Goal: Communication & Community: Share content

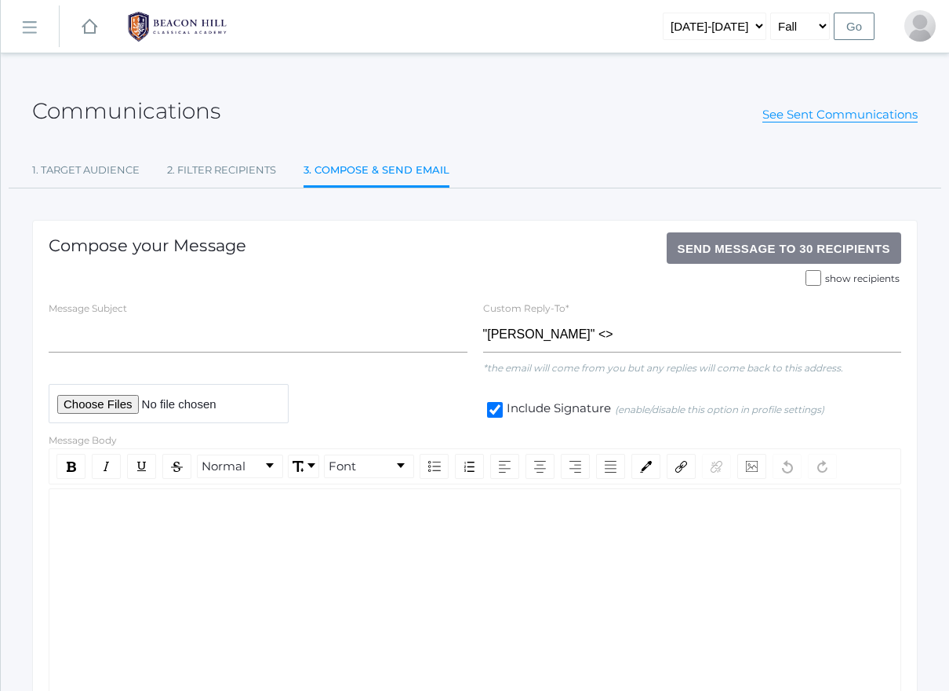
click at [115, 404] on input "file" at bounding box center [169, 403] width 240 height 38
click at [258, 406] on input "file" at bounding box center [169, 403] width 240 height 38
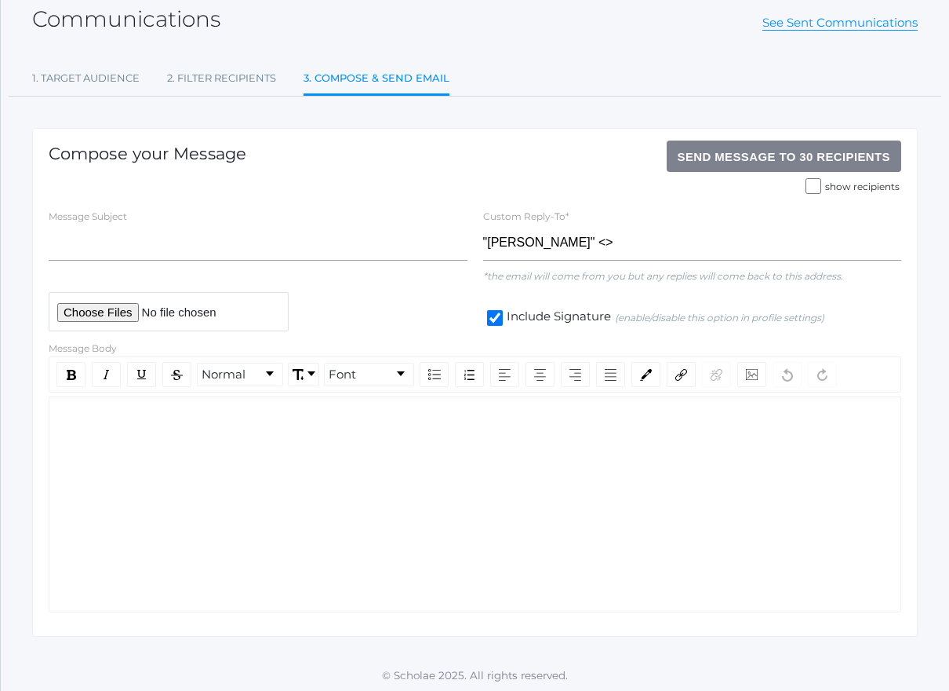
scroll to position [91, 0]
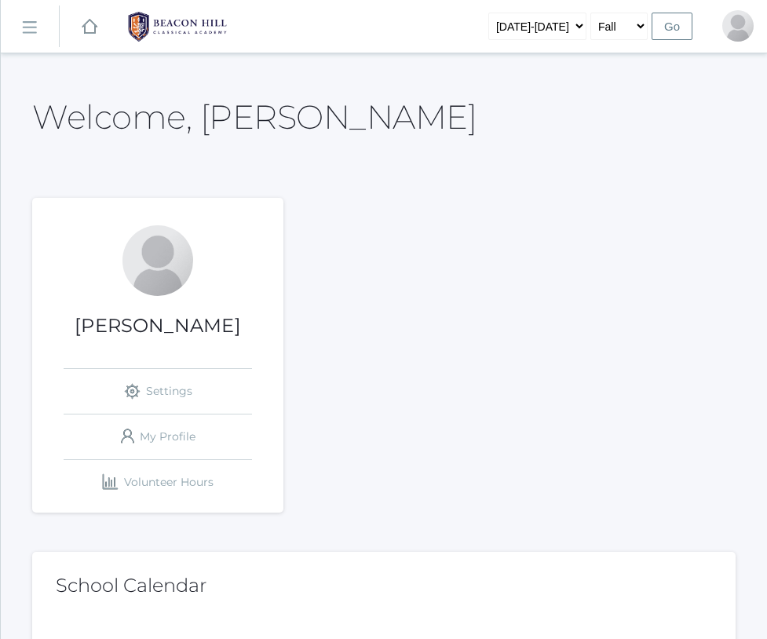
click at [33, 27] on rect at bounding box center [28, 28] width 25 height 25
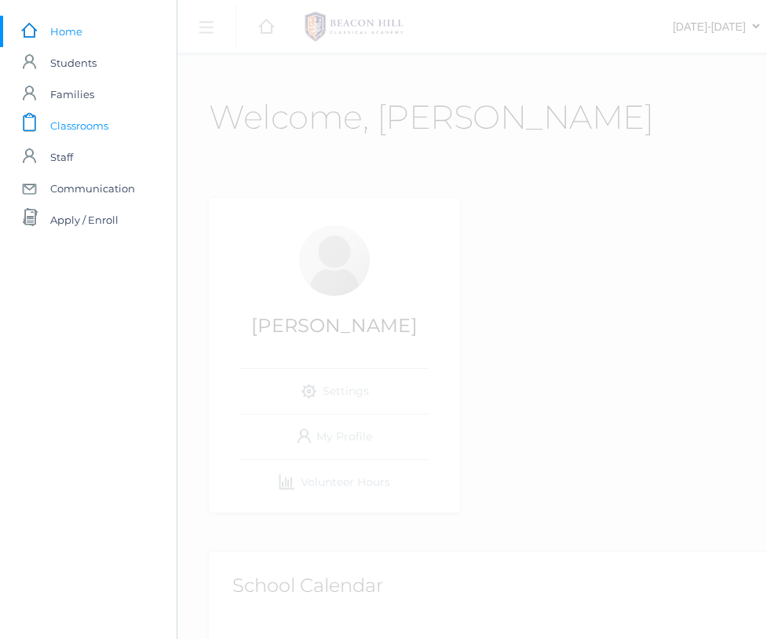
click at [66, 122] on span "Classrooms" at bounding box center [79, 125] width 58 height 31
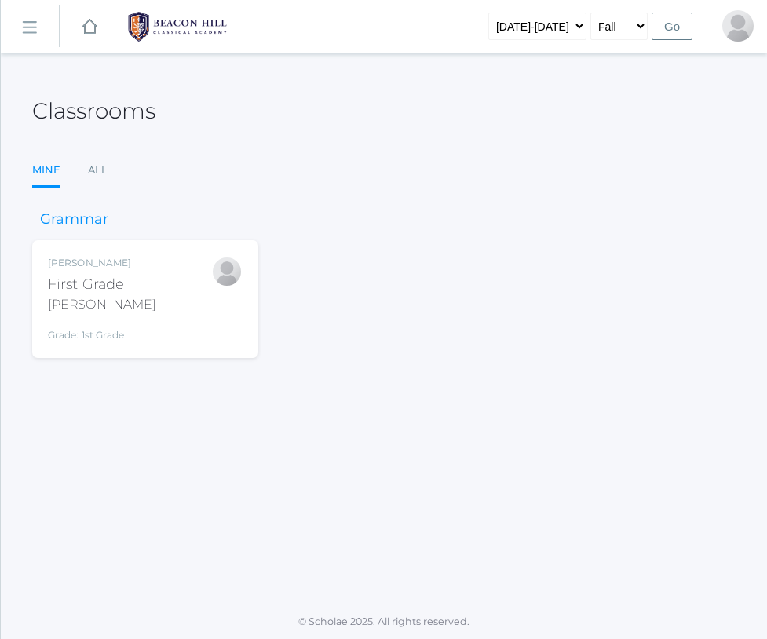
click at [89, 295] on div "[PERSON_NAME]" at bounding box center [102, 304] width 108 height 19
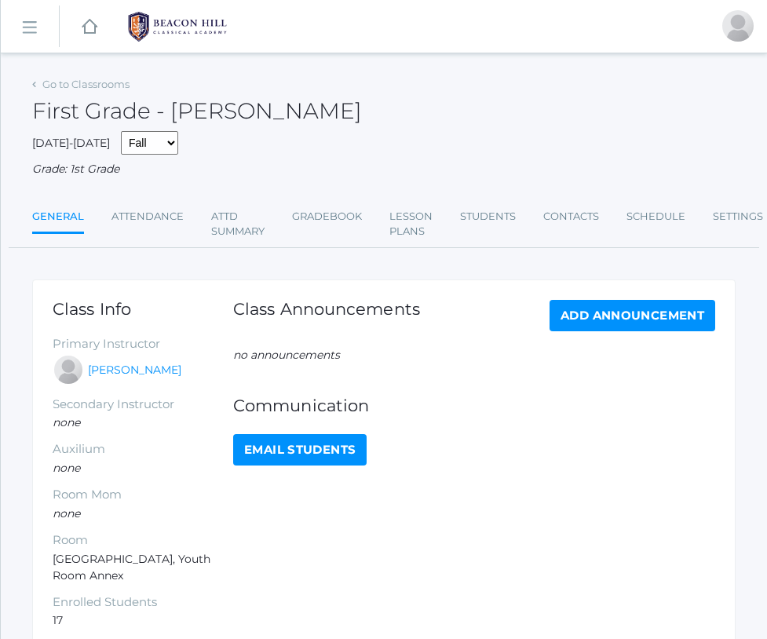
click at [296, 442] on link "Email Students" at bounding box center [299, 449] width 133 height 31
select select "1989"
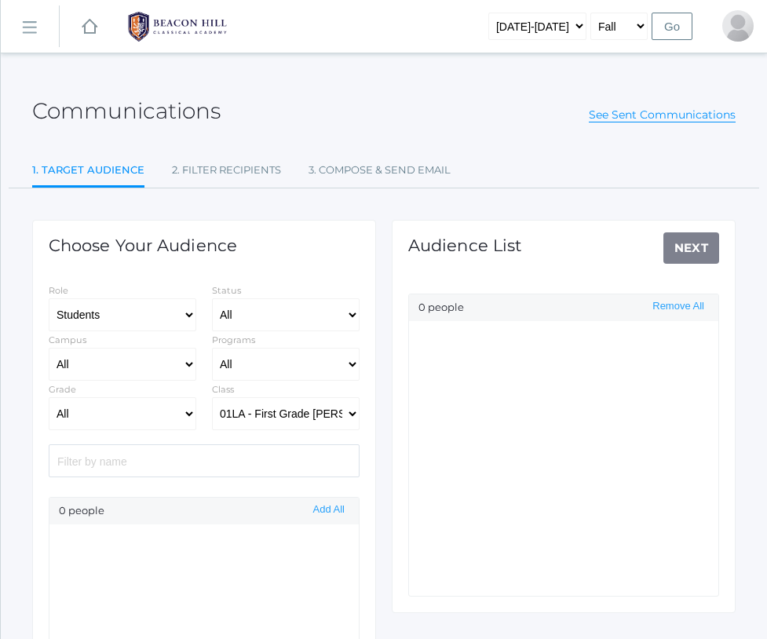
select select "Enrolled"
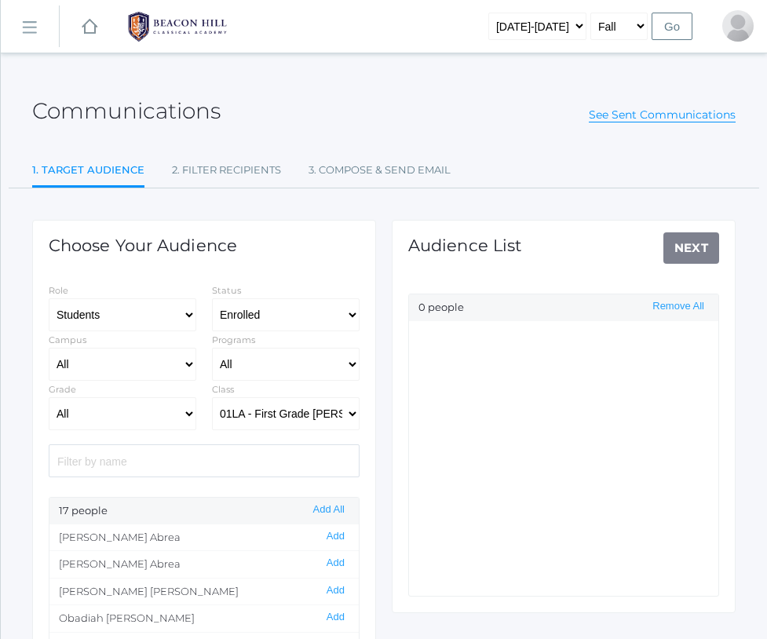
click at [333, 519] on div "17 people Add All" at bounding box center [203, 510] width 309 height 27
click at [332, 511] on button "Add All" at bounding box center [328, 509] width 41 height 13
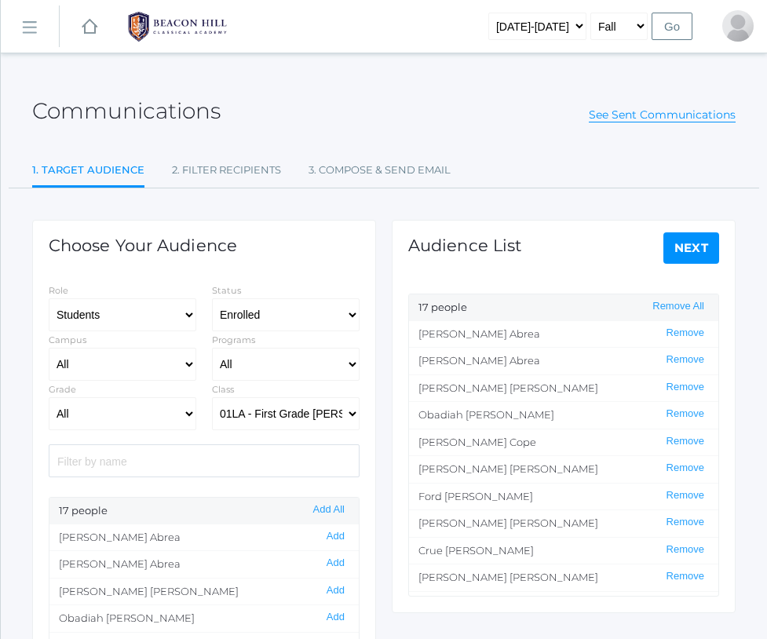
click at [691, 249] on link "Next" at bounding box center [691, 247] width 56 height 31
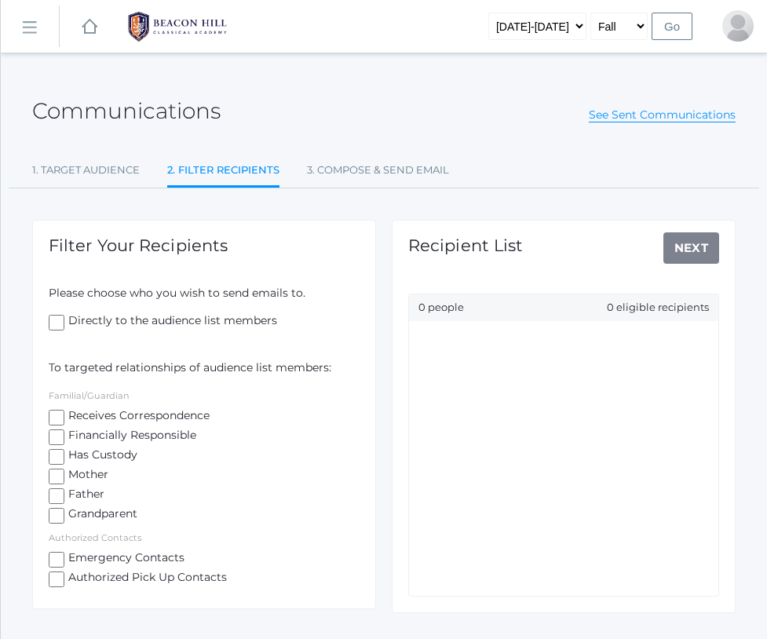
click at [55, 411] on input "Receives Correspondence" at bounding box center [57, 418] width 16 height 16
checkbox input "true"
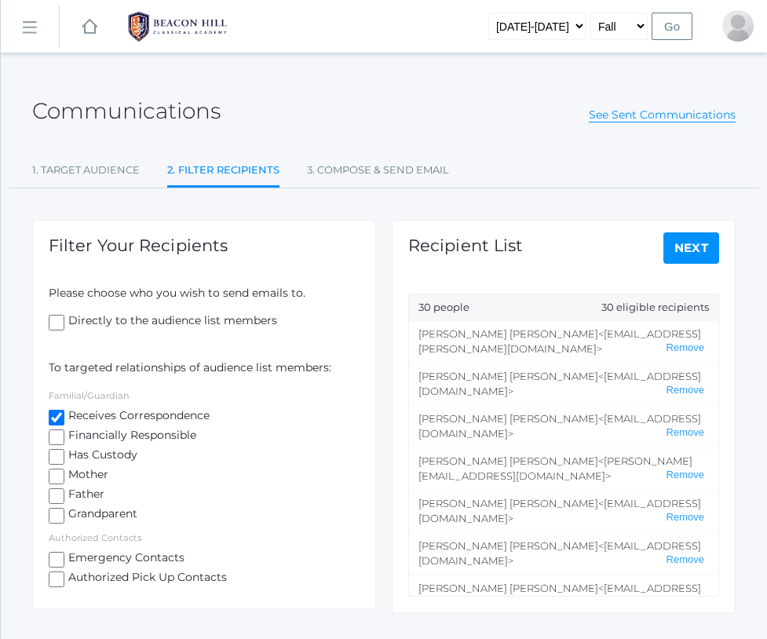
click at [687, 242] on link "Next" at bounding box center [691, 247] width 56 height 31
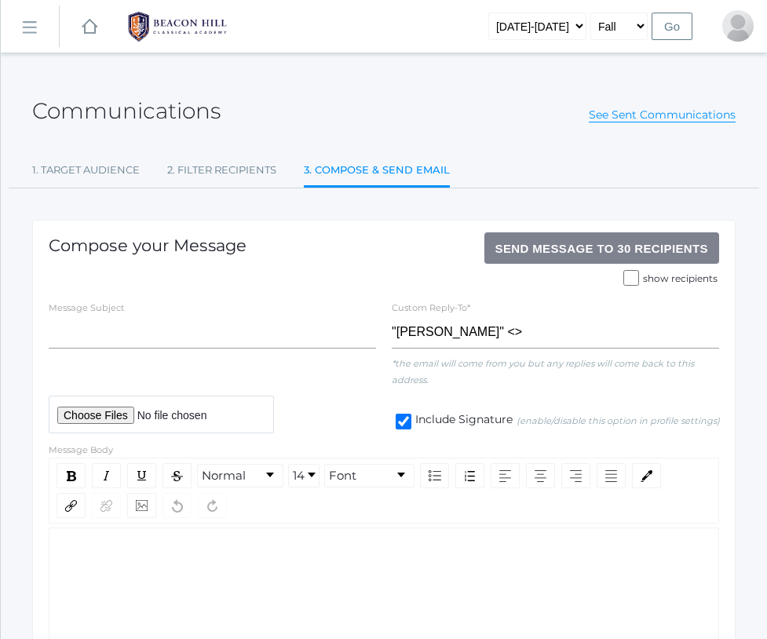
click at [110, 413] on input "file" at bounding box center [161, 414] width 225 height 38
type input "C:\fakepath\Barber_Watson First Grade Parent Orientation 2025-26.pdf"
click at [210, 421] on input "file" at bounding box center [161, 414] width 225 height 38
click at [197, 414] on input "file" at bounding box center [161, 414] width 225 height 38
click at [274, 431] on input "file" at bounding box center [161, 414] width 225 height 38
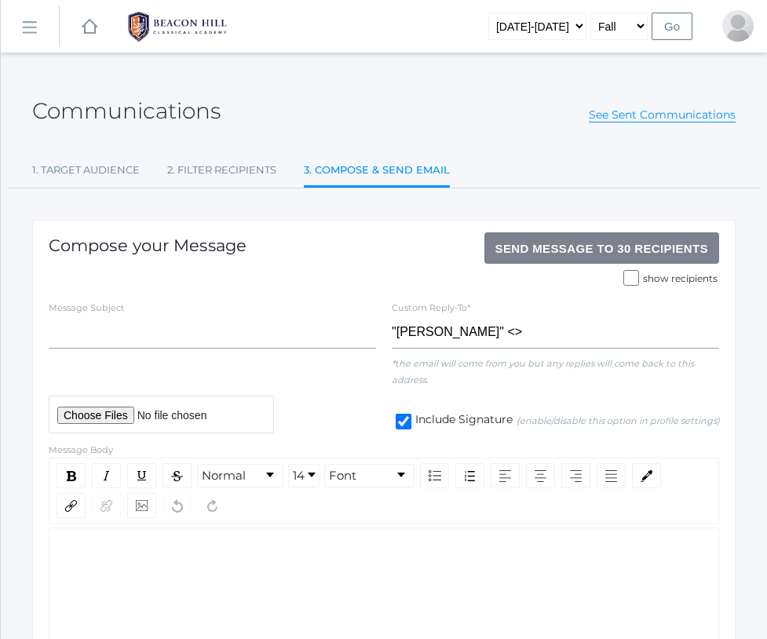
click at [122, 414] on input "file" at bounding box center [161, 414] width 225 height 38
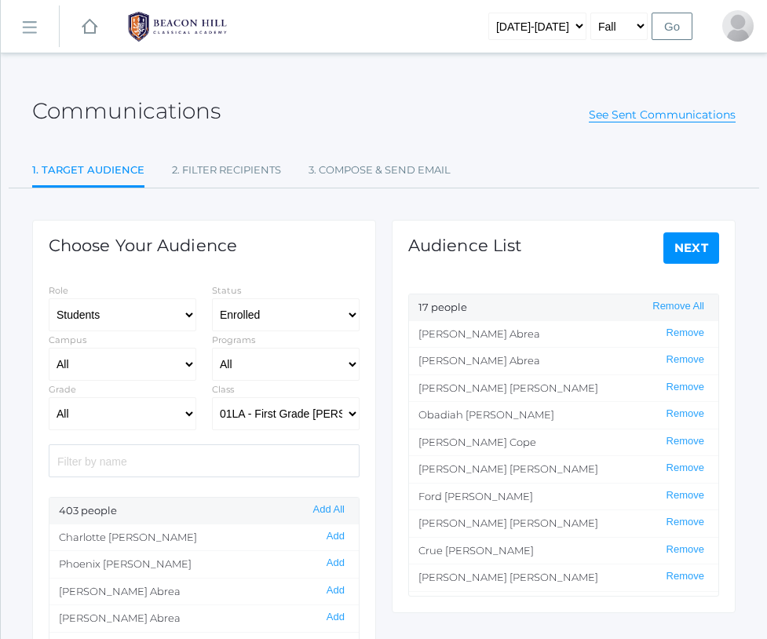
select select "Enrolled"
select select "1989"
click at [333, 513] on button "Add All" at bounding box center [328, 509] width 41 height 13
click at [276, 511] on div "17 people Add All" at bounding box center [203, 510] width 309 height 27
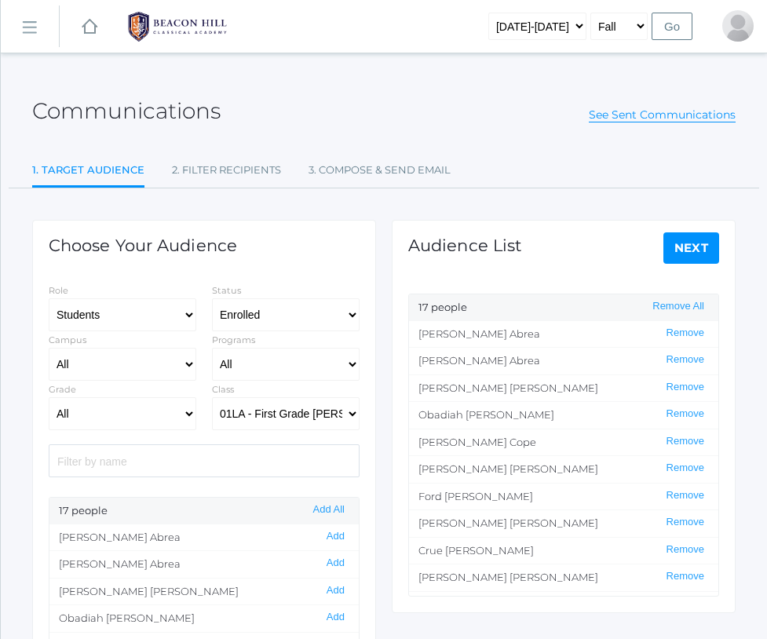
click at [269, 512] on div "17 people Add All" at bounding box center [203, 510] width 309 height 27
click at [333, 503] on button "Add All" at bounding box center [328, 509] width 41 height 13
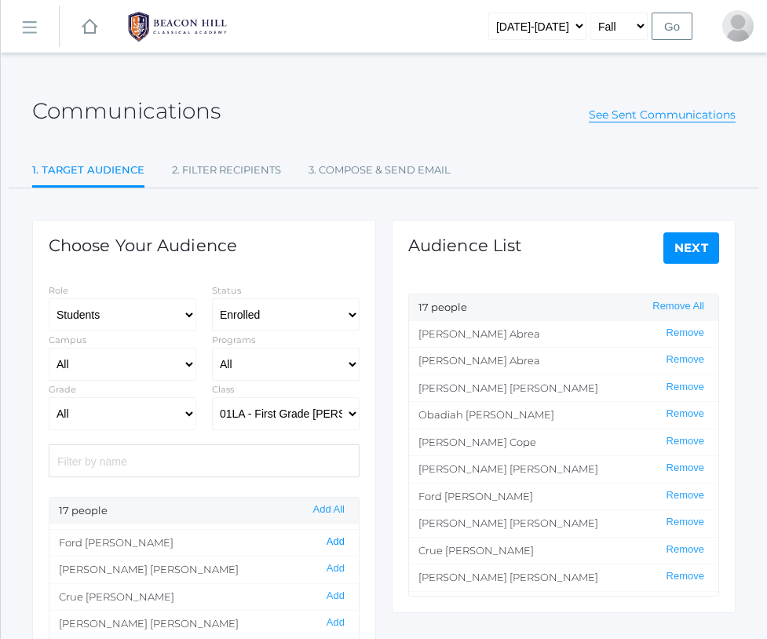
click at [336, 538] on button "Add" at bounding box center [335, 541] width 27 height 13
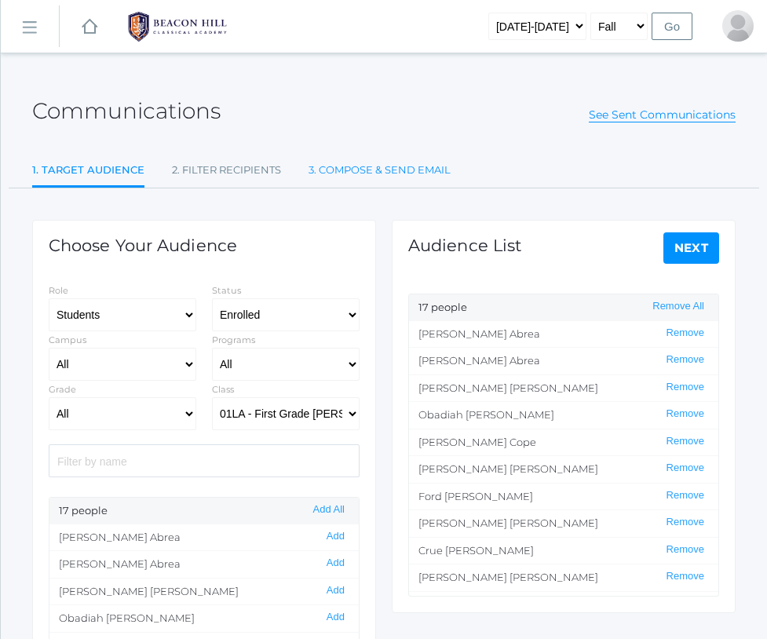
click at [348, 173] on link "3. Compose & Send Email" at bounding box center [379, 170] width 142 height 31
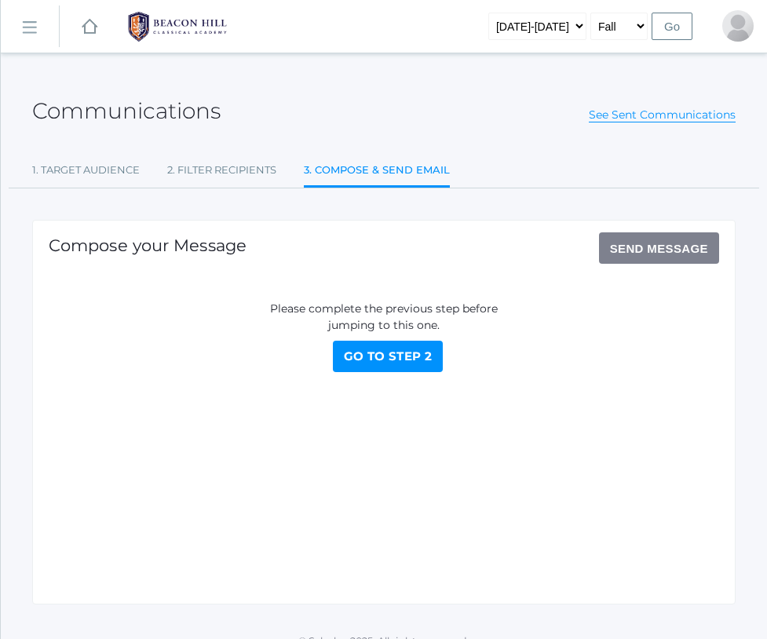
select select "Enrolled"
select select "1989"
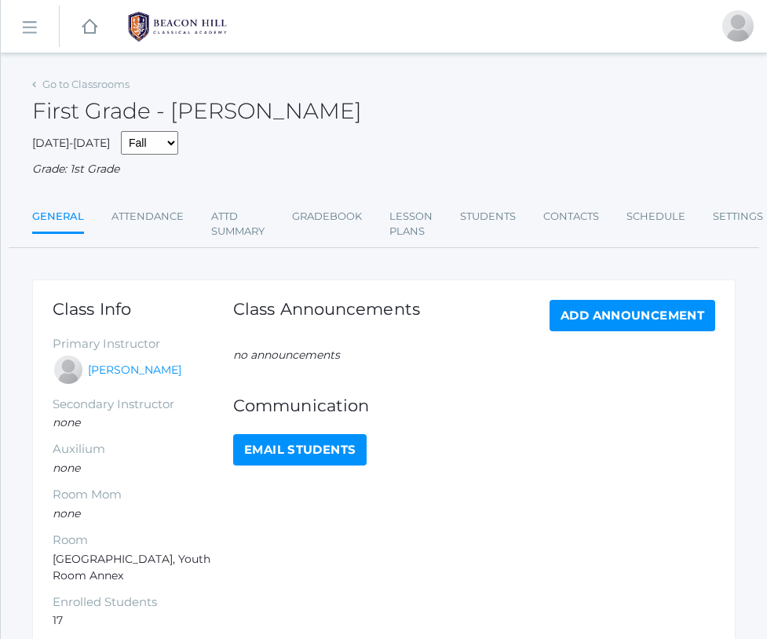
click at [286, 439] on link "Email Students" at bounding box center [299, 449] width 133 height 31
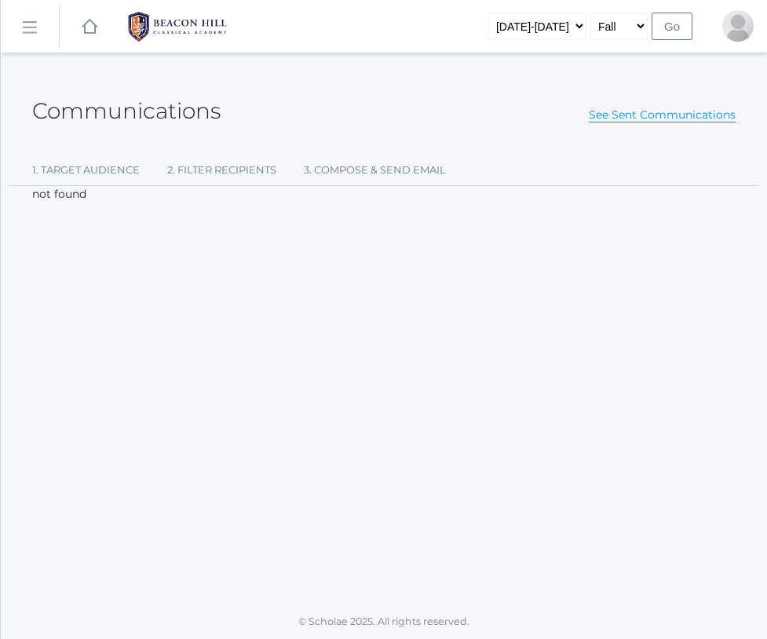
select select "Enrolled"
select select "1989"
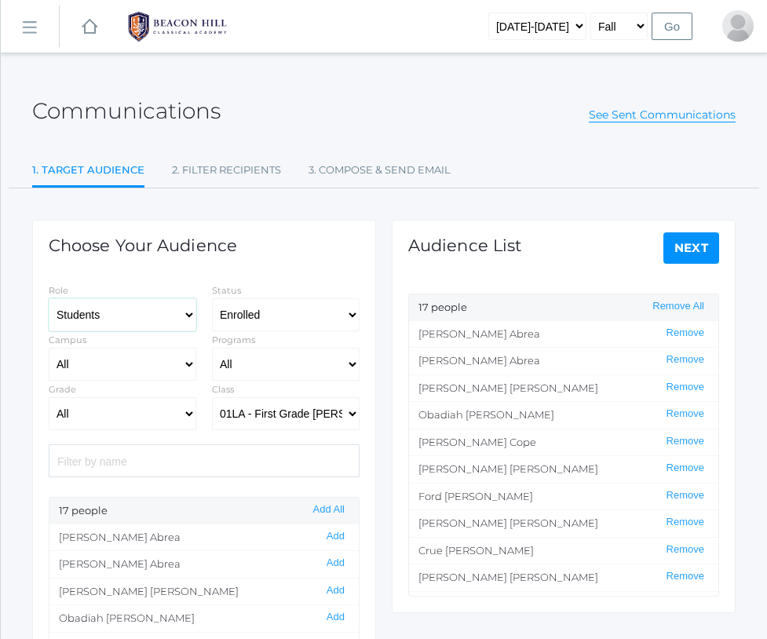
select select "1"
select select
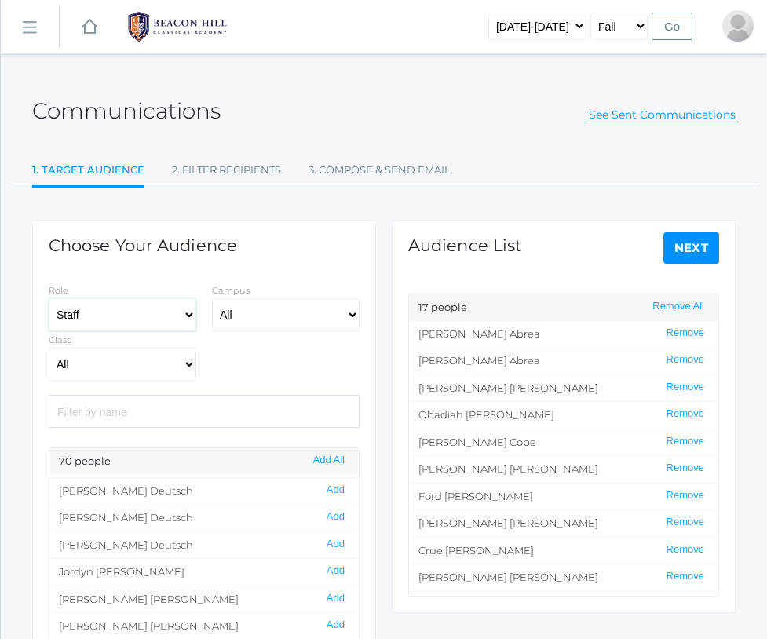
scroll to position [597, 0]
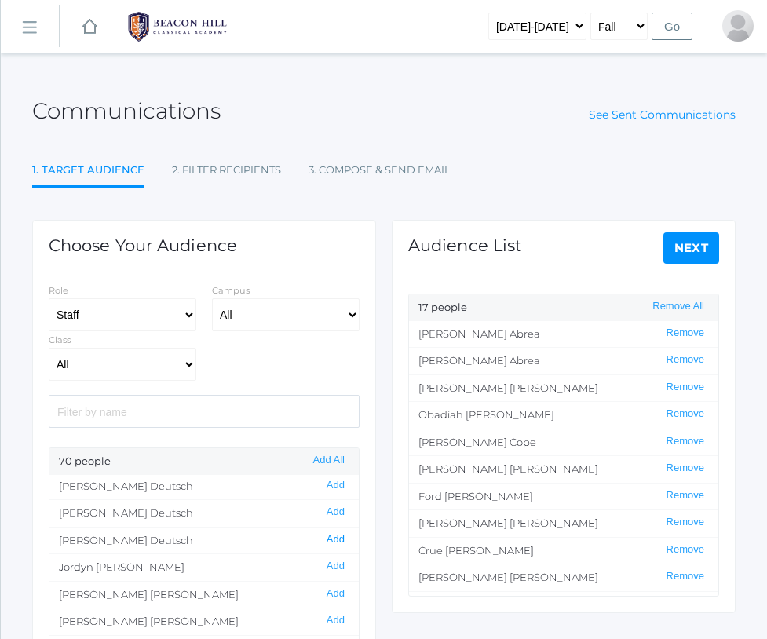
click at [333, 533] on button "Add" at bounding box center [335, 539] width 27 height 13
click at [662, 310] on button "Remove All" at bounding box center [677, 306] width 61 height 13
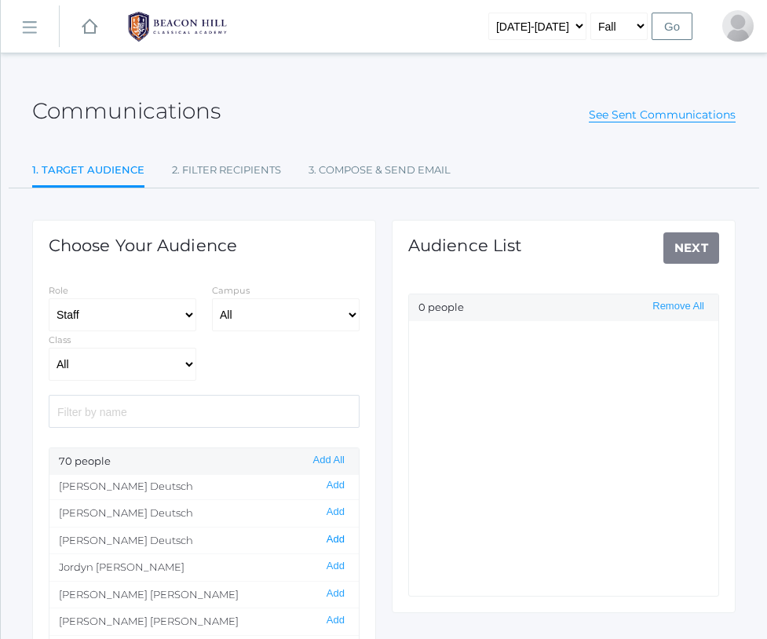
click at [334, 533] on button "Add" at bounding box center [335, 539] width 27 height 13
click at [700, 240] on link "Next" at bounding box center [691, 247] width 56 height 31
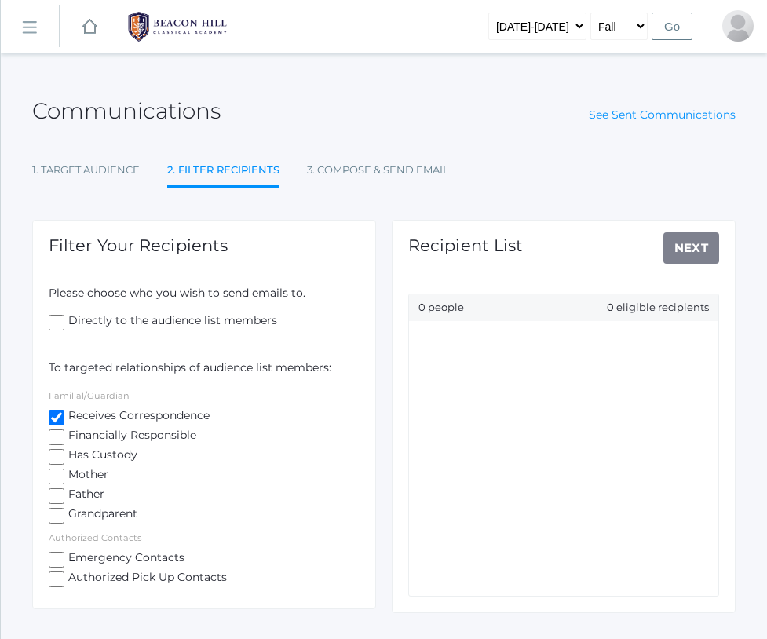
click at [50, 412] on input "Receives Correspondence" at bounding box center [57, 418] width 16 height 16
checkbox input "false"
click at [60, 326] on input "Directly to the audience list members" at bounding box center [57, 323] width 16 height 16
checkbox input "true"
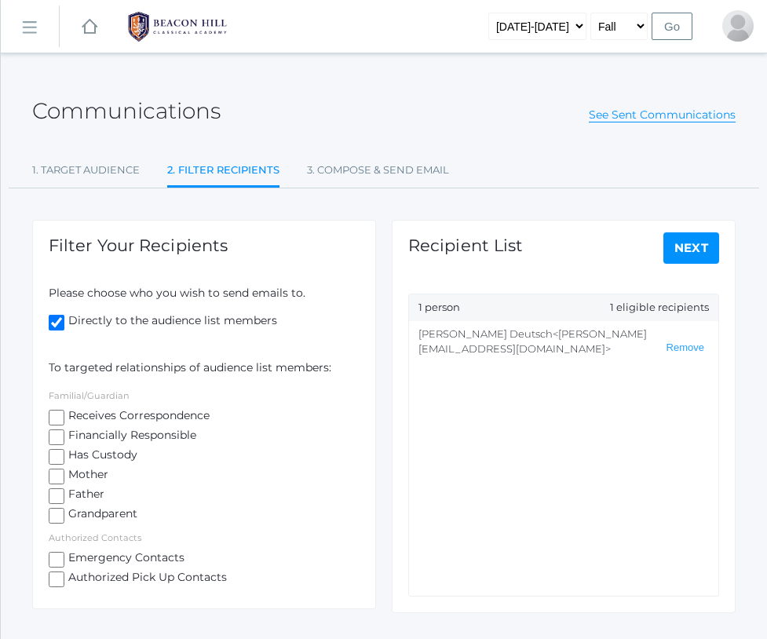
click at [692, 246] on link "Next" at bounding box center [691, 247] width 56 height 31
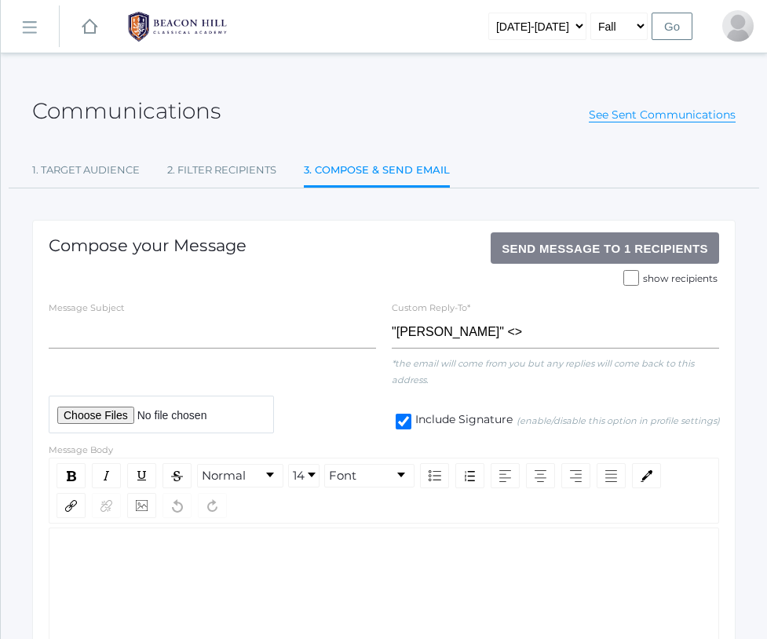
click at [128, 414] on input "file" at bounding box center [161, 414] width 225 height 38
type input "C:\fakepath\Barber_Watson First Grade Parent Orientation 2025-26.pdf"
click at [85, 323] on input "text" at bounding box center [212, 331] width 327 height 33
type input "test"
click at [619, 248] on span "Send Message to 1 recipients" at bounding box center [604, 248] width 206 height 13
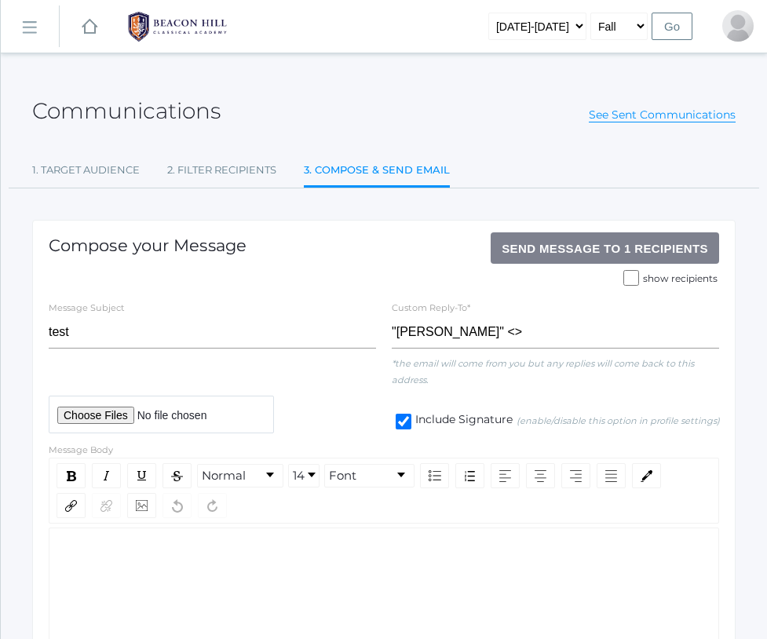
click at [638, 245] on span "Send Message to 1 recipients" at bounding box center [604, 248] width 206 height 13
click at [609, 249] on span "Send Message to 1 recipients" at bounding box center [604, 248] width 206 height 13
click at [625, 244] on span "Send Message to 1 recipients" at bounding box center [604, 248] width 206 height 13
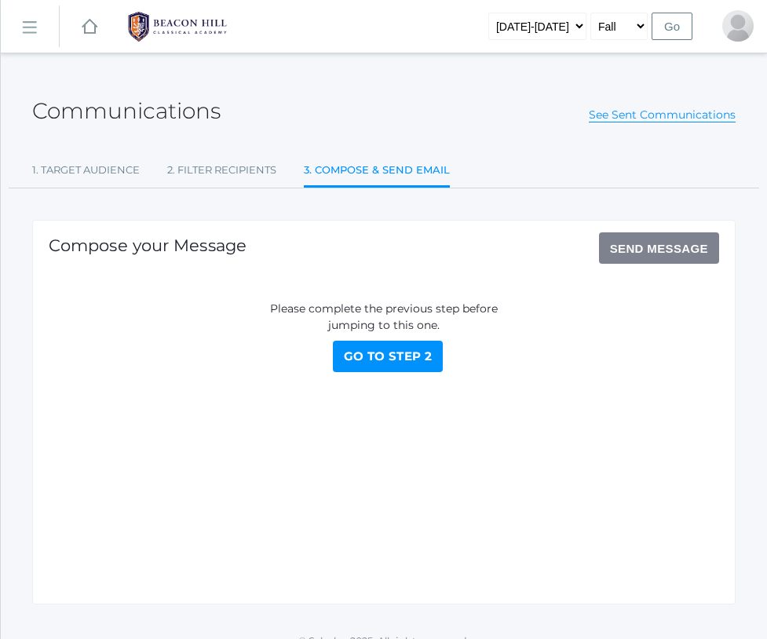
click at [643, 252] on span "Send Message" at bounding box center [659, 248] width 98 height 13
click at [654, 243] on span "Send Message" at bounding box center [659, 248] width 98 height 13
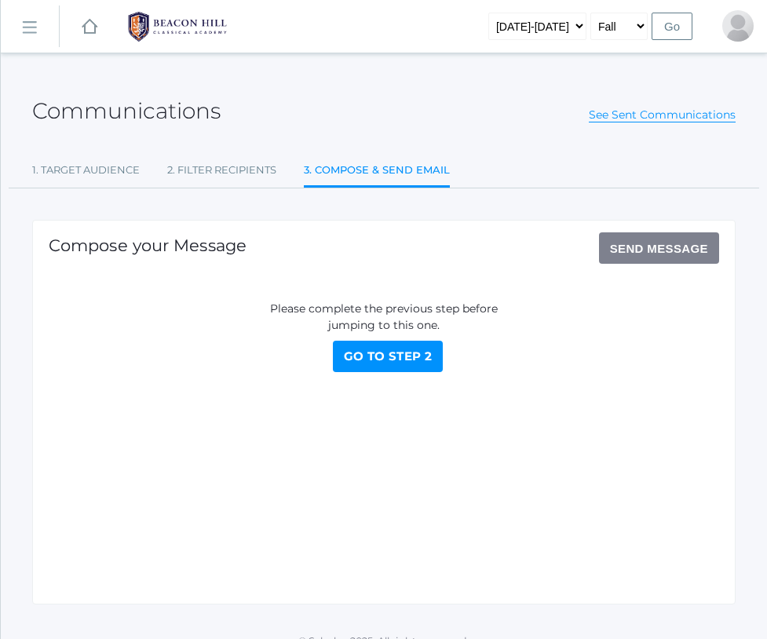
click at [654, 243] on span "Send Message" at bounding box center [659, 248] width 98 height 13
click at [364, 369] on link "Go to Step 2" at bounding box center [388, 356] width 111 height 31
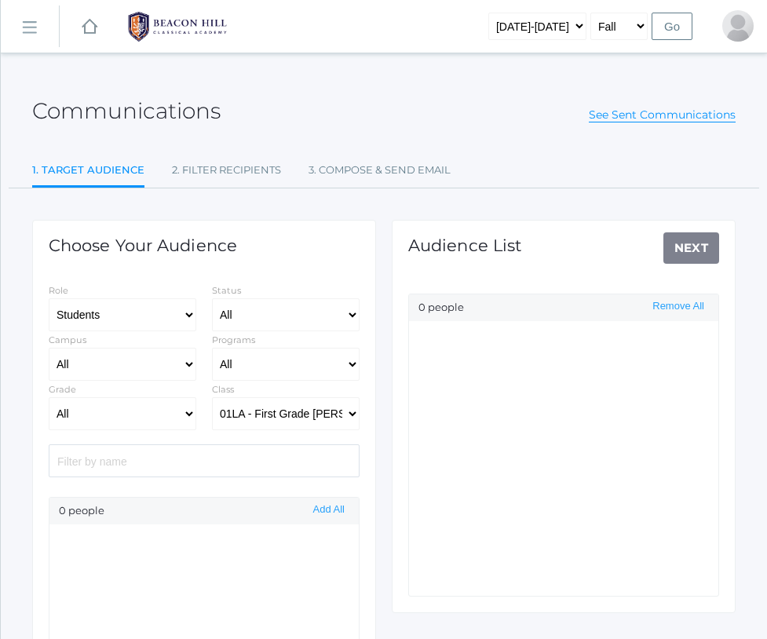
select select "1989"
select select "Enrolled"
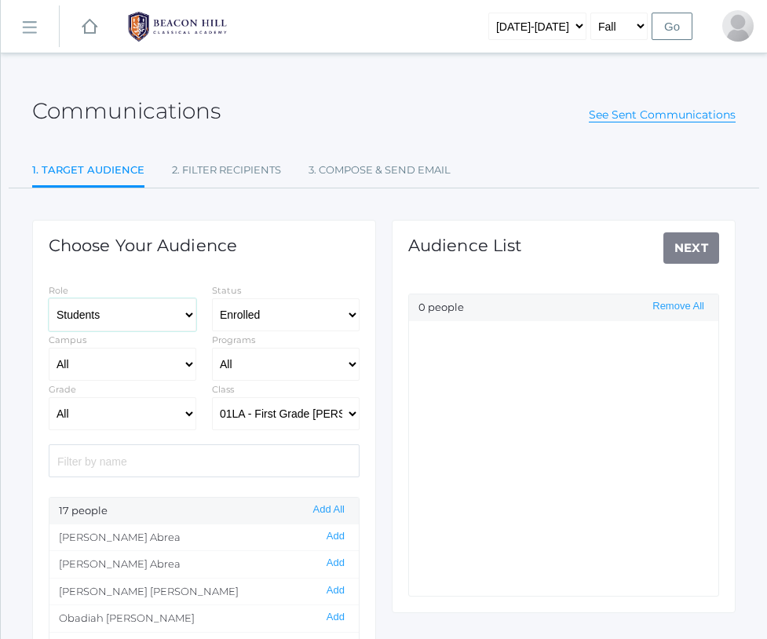
select select "1"
select select
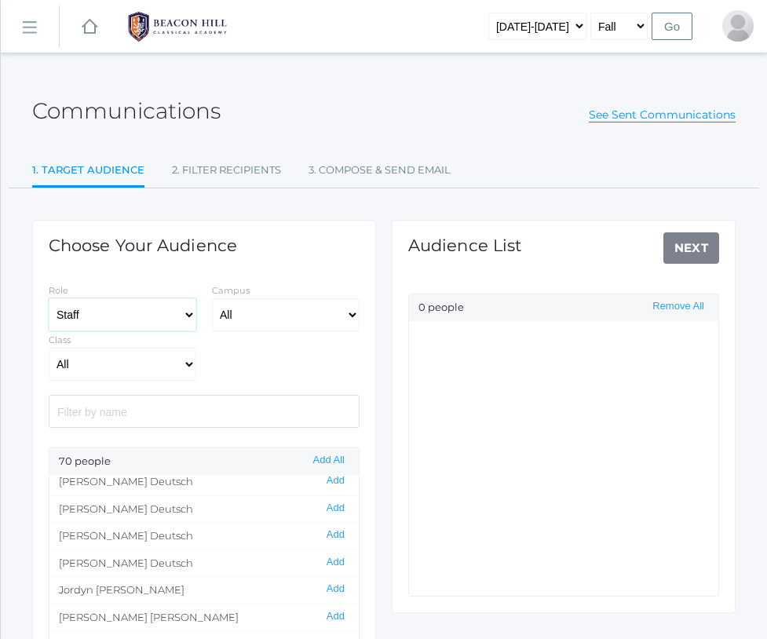
scroll to position [578, 0]
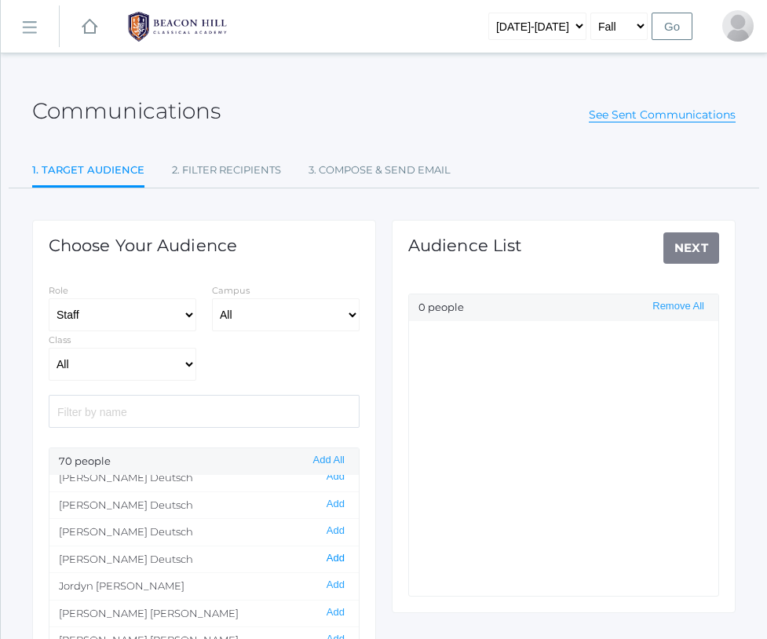
click at [340, 552] on button "Add" at bounding box center [335, 558] width 27 height 13
click at [685, 233] on link "Next" at bounding box center [691, 247] width 56 height 31
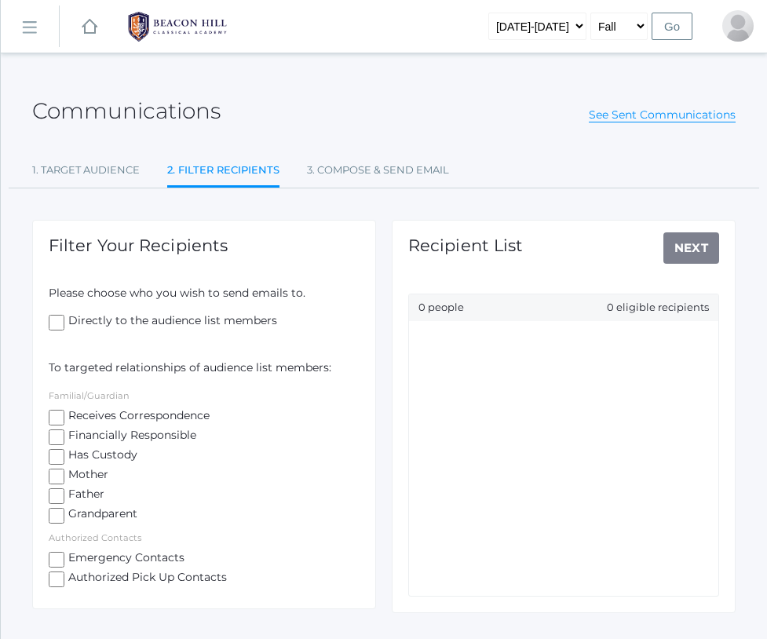
click at [53, 312] on label "Directly to the audience list members" at bounding box center [204, 322] width 311 height 20
click at [53, 315] on input "Directly to the audience list members" at bounding box center [57, 323] width 16 height 16
checkbox input "true"
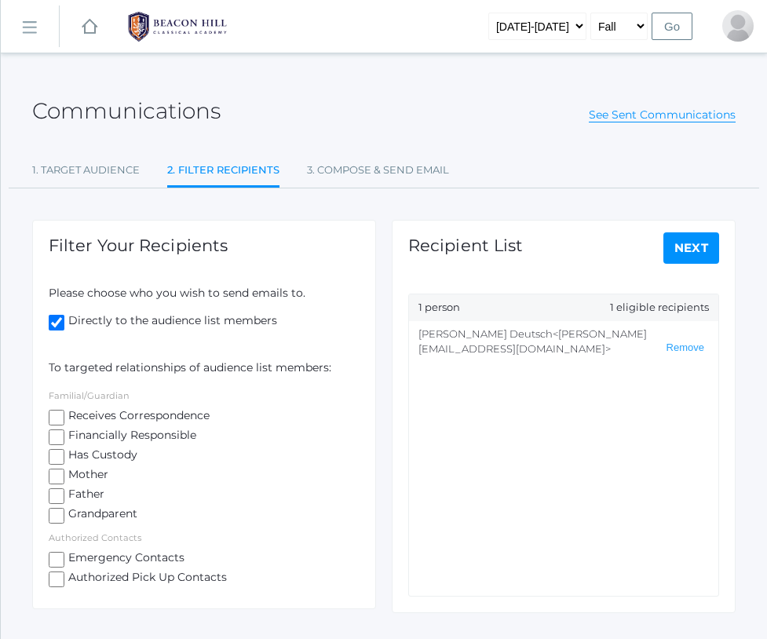
click at [686, 250] on link "Next" at bounding box center [691, 247] width 56 height 31
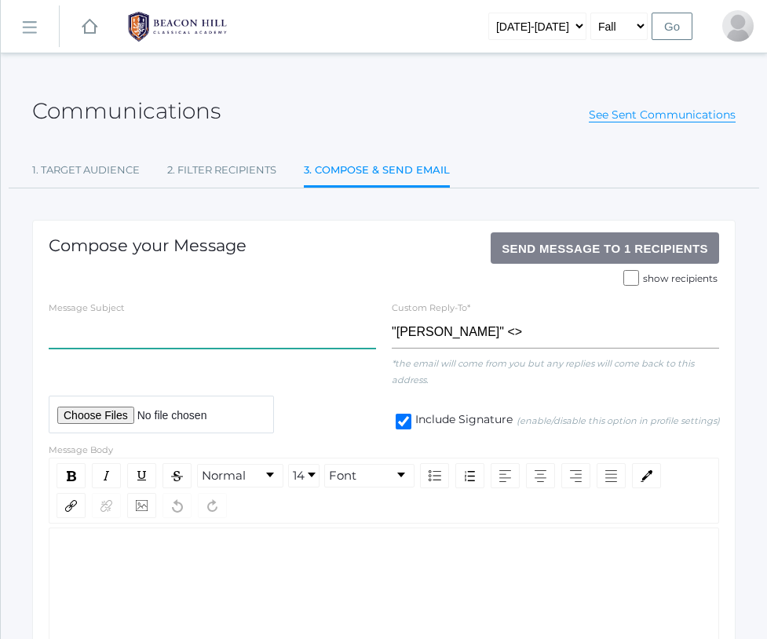
click at [126, 320] on input "text" at bounding box center [212, 331] width 327 height 33
type input "test"
click at [77, 543] on div "rdw-editor" at bounding box center [384, 551] width 646 height 16
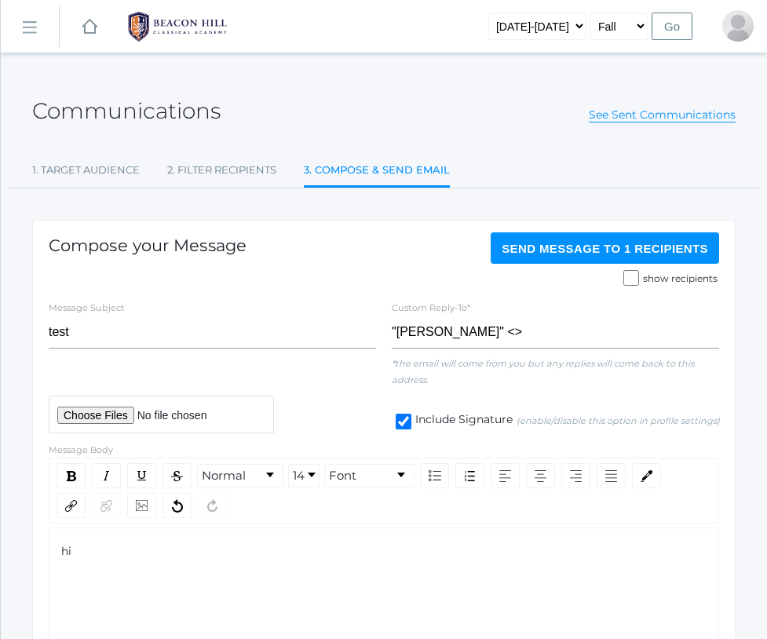
click at [123, 414] on input "file" at bounding box center [161, 414] width 225 height 38
type input "C:\fakepath\Barber_Watson First Grade Parent Orientation 2025-26.pdf"
click at [585, 248] on span "Send Message to 1 recipients" at bounding box center [604, 248] width 206 height 13
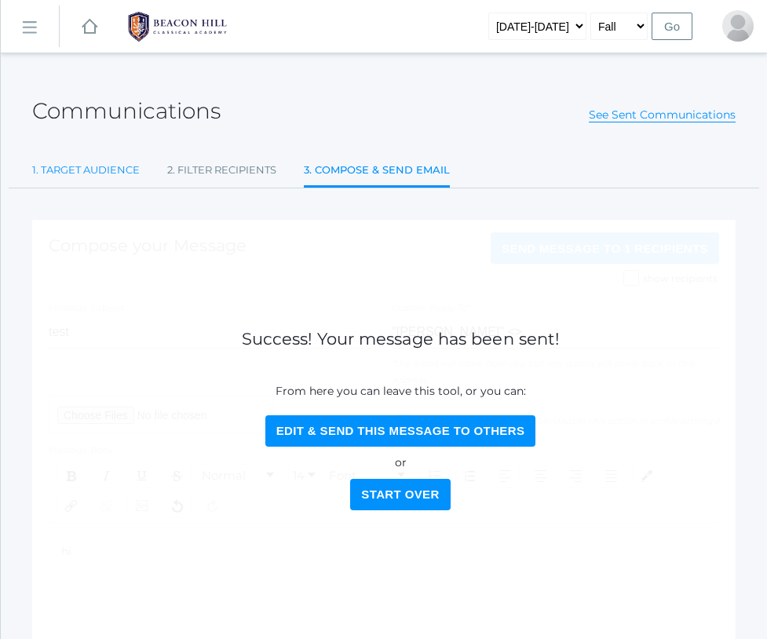
click at [114, 177] on link "1. Target Audience" at bounding box center [86, 170] width 108 height 31
select select "Enrolled"
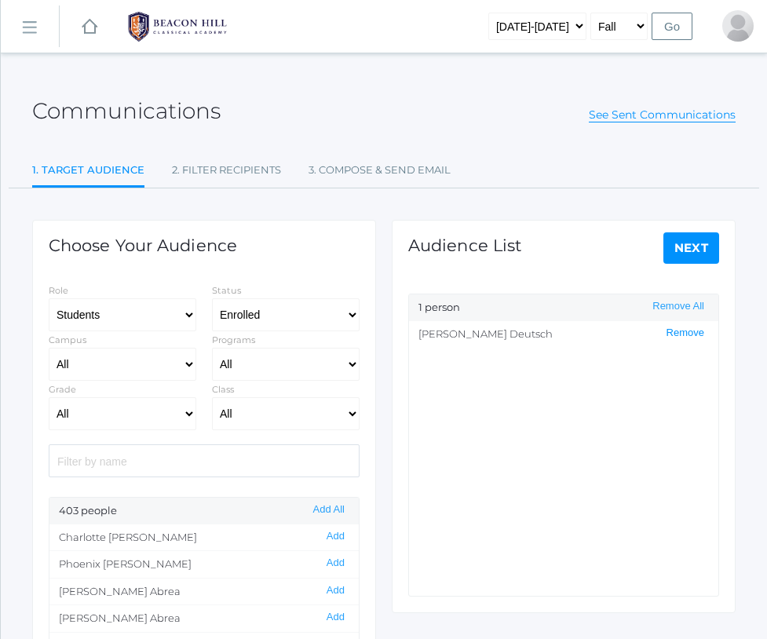
click at [676, 330] on button "Remove" at bounding box center [684, 332] width 47 height 13
click at [335, 515] on button "Add All" at bounding box center [328, 509] width 41 height 13
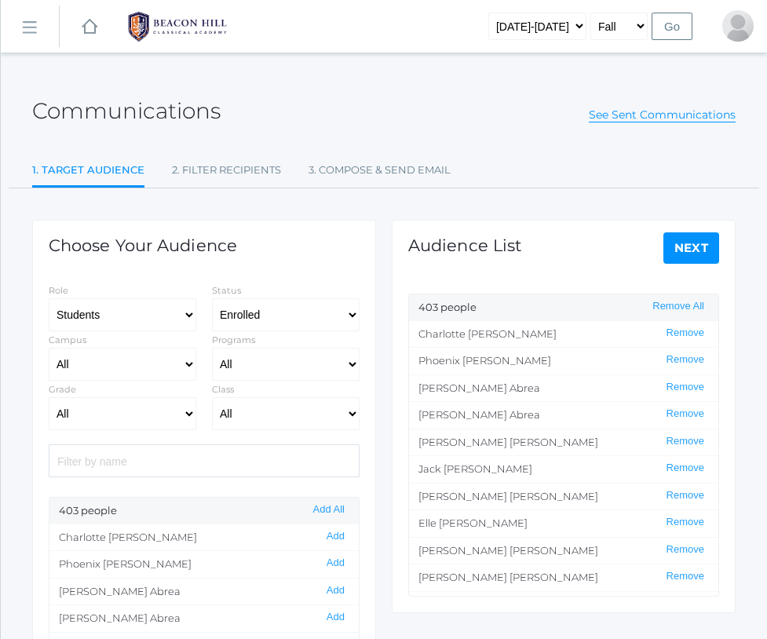
click at [57, 173] on link "1. Target Audience" at bounding box center [88, 172] width 112 height 34
select select "1"
click at [680, 302] on button "Remove All" at bounding box center [677, 306] width 61 height 13
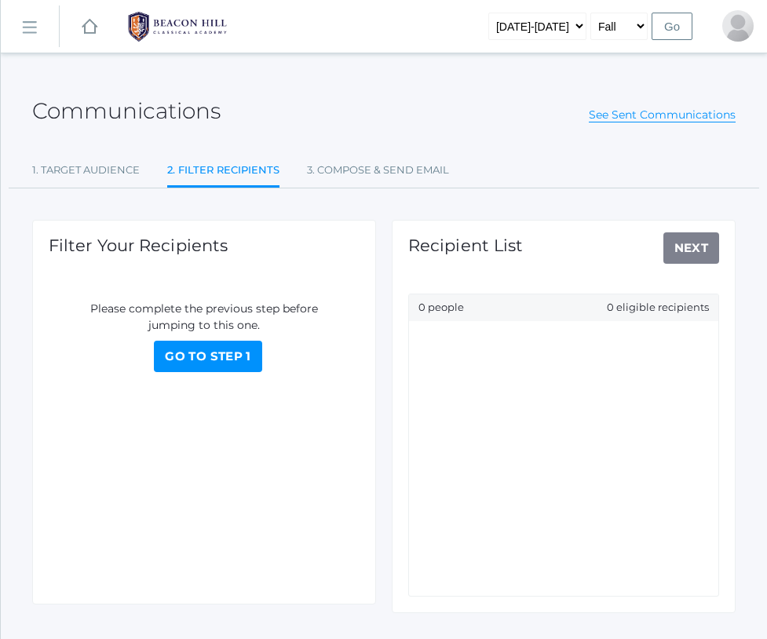
select select "Enrolled"
select select "1"
select select "1989"
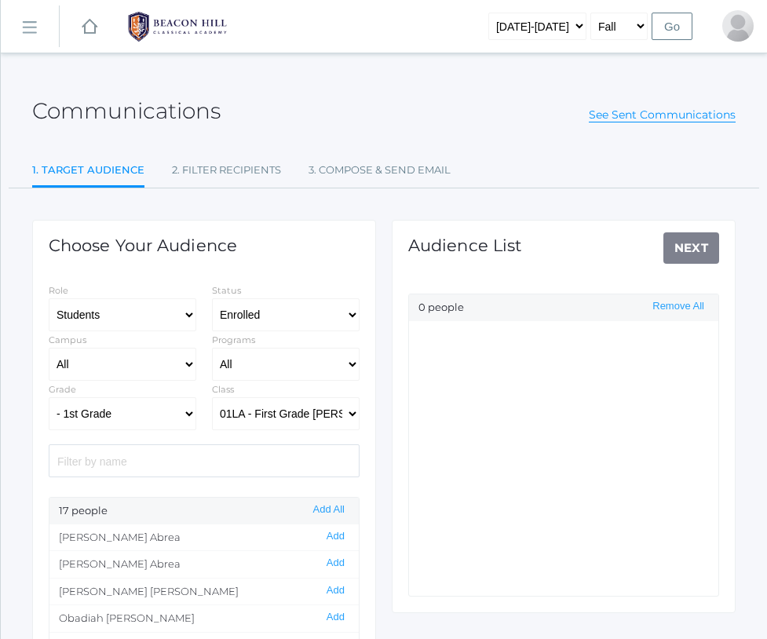
click at [28, 25] on rect at bounding box center [28, 28] width 25 height 25
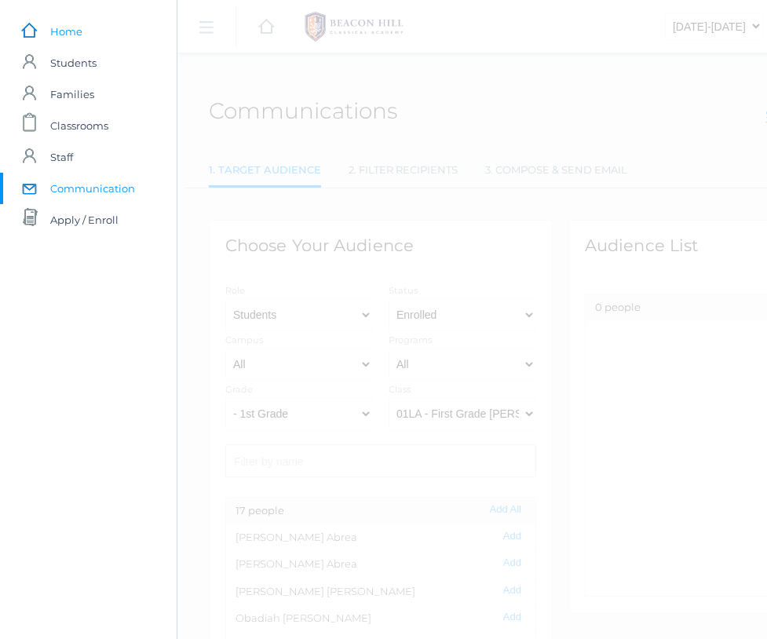
click at [60, 28] on span "Home" at bounding box center [66, 31] width 32 height 31
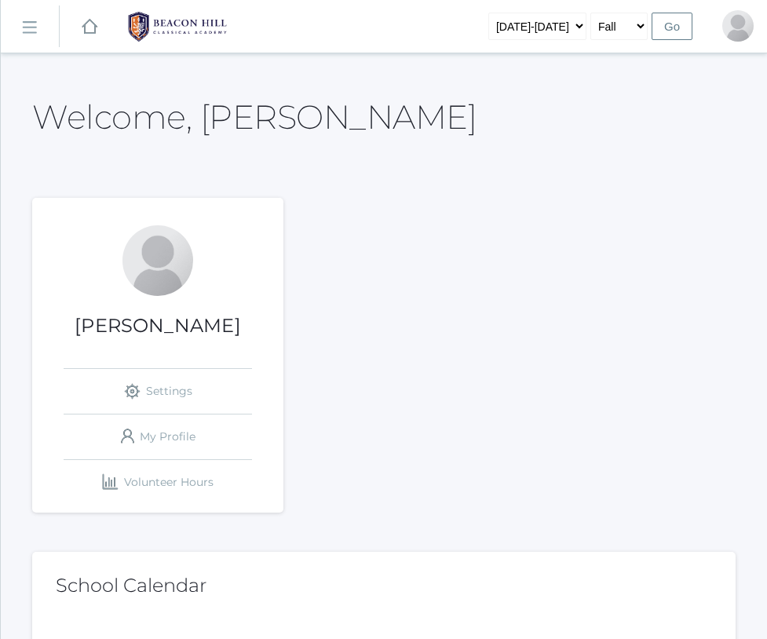
click at [34, 27] on rect at bounding box center [28, 28] width 25 height 25
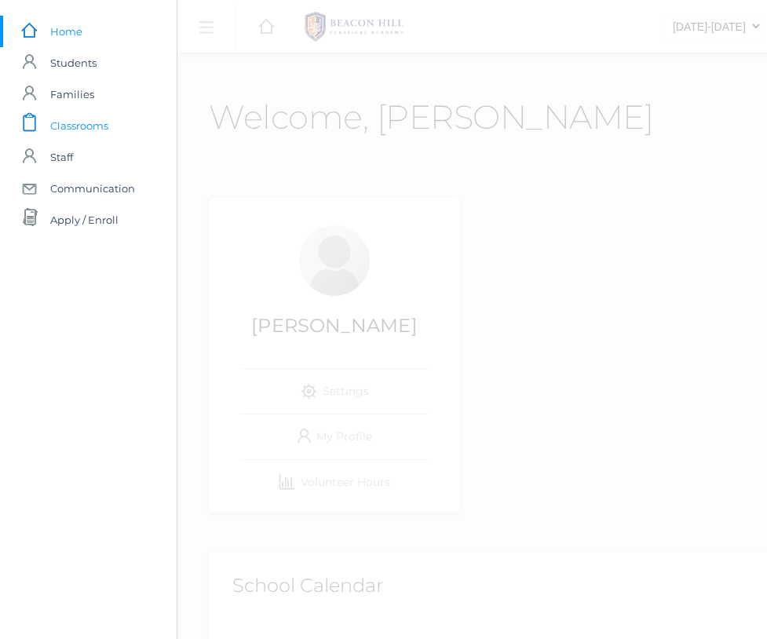
click at [78, 122] on span "Classrooms" at bounding box center [79, 125] width 58 height 31
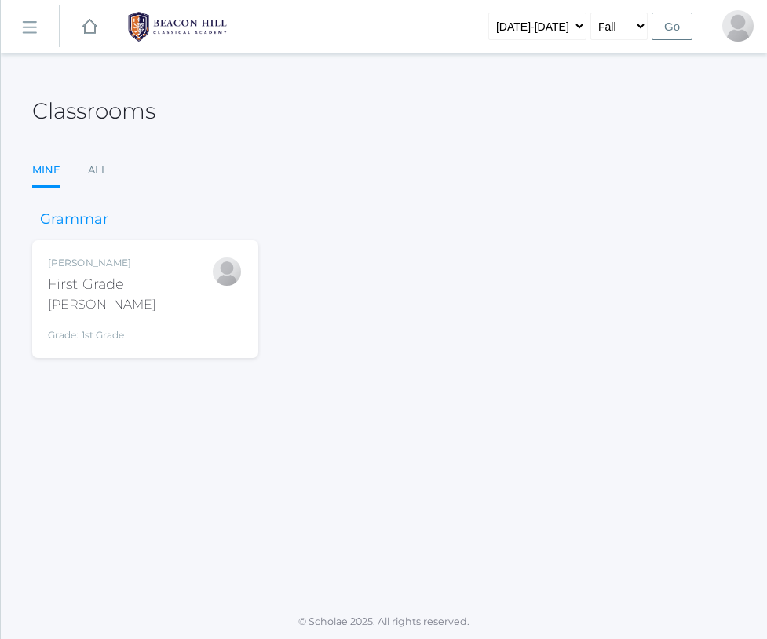
click at [113, 280] on div "First Grade" at bounding box center [102, 284] width 108 height 21
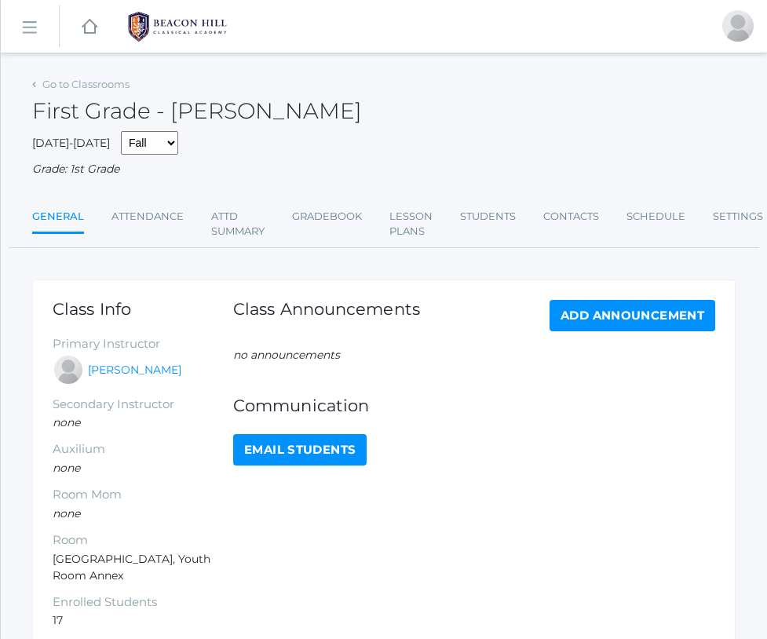
click at [285, 446] on link "Email Students" at bounding box center [299, 449] width 133 height 31
select select "1989"
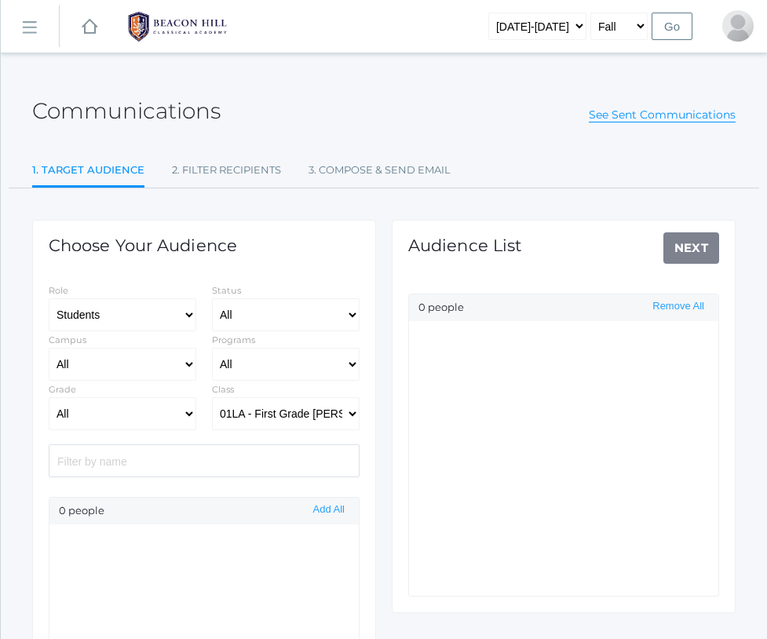
select select "Enrolled"
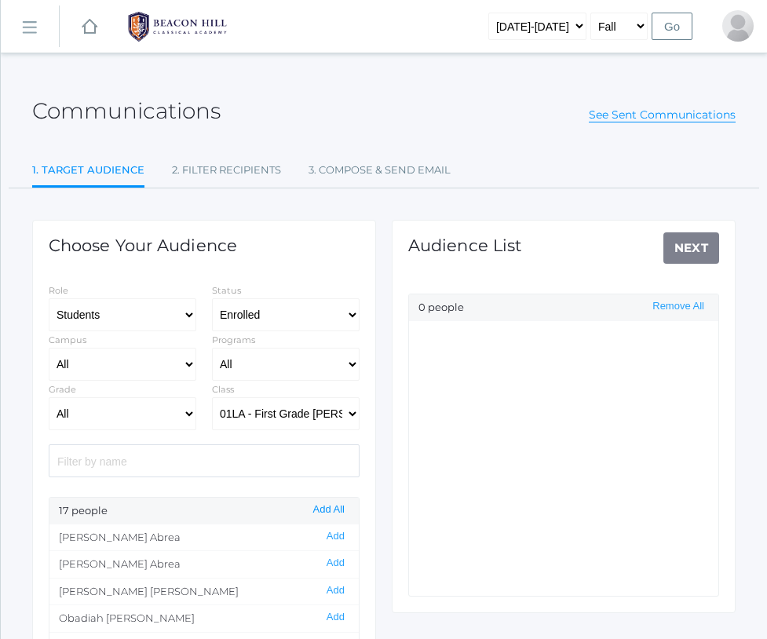
click at [336, 511] on button "Add All" at bounding box center [328, 509] width 41 height 13
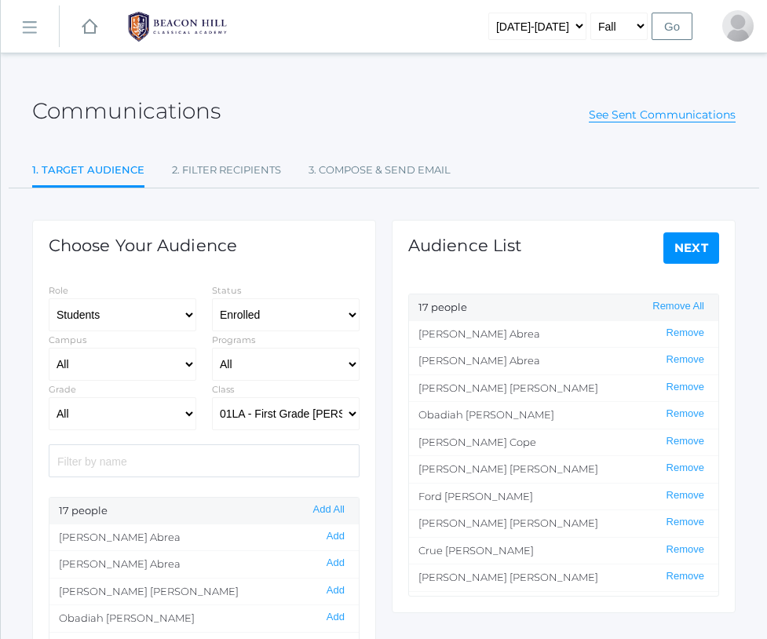
click at [696, 244] on link "Next" at bounding box center [691, 247] width 56 height 31
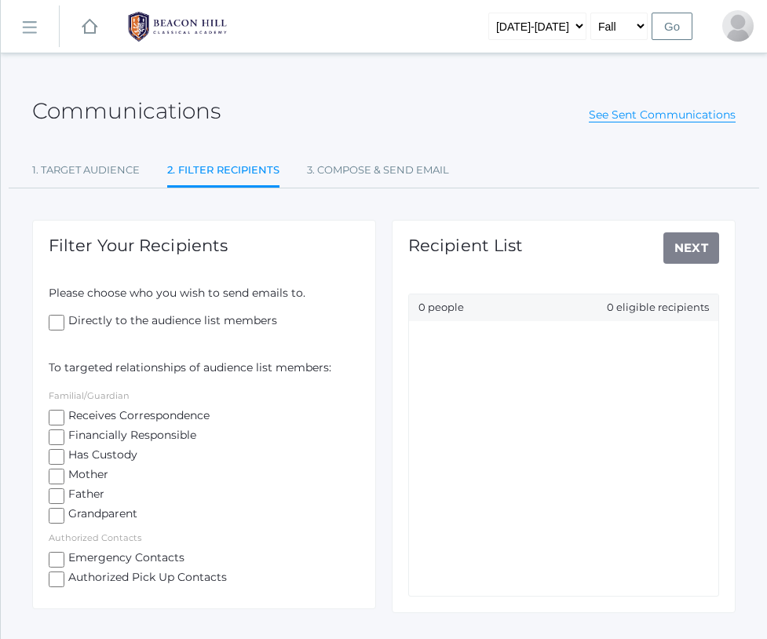
click at [56, 415] on input "Receives Correspondence" at bounding box center [57, 418] width 16 height 16
checkbox input "true"
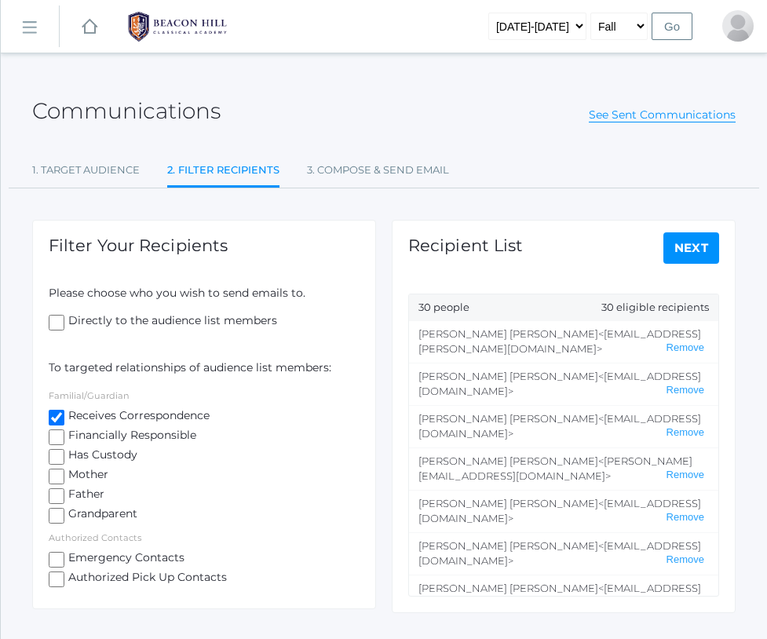
click at [686, 247] on link "Next" at bounding box center [691, 247] width 56 height 31
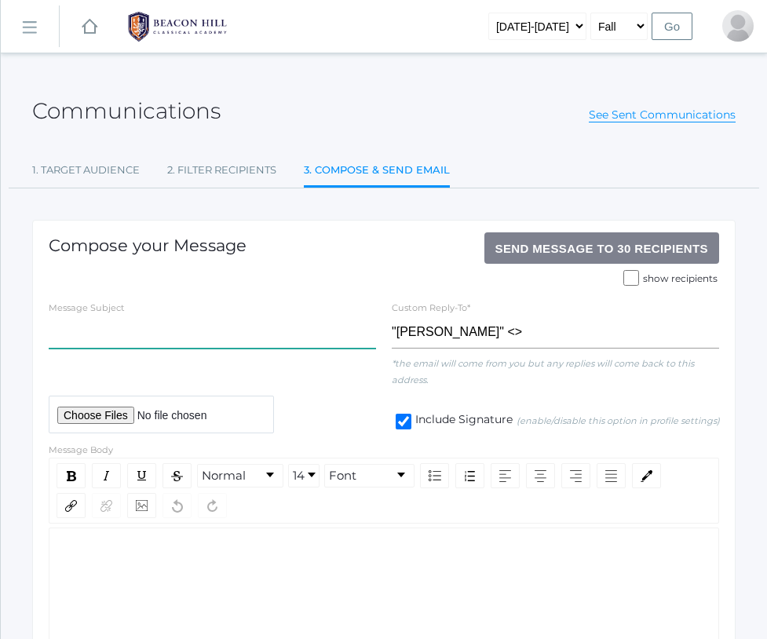
click at [163, 332] on input "text" at bounding box center [212, 331] width 327 height 33
type input "First Grade Orientation Information"
click at [118, 414] on input "file" at bounding box center [161, 414] width 225 height 38
type input "C:\fakepath\Barber_Watson First Grade Parent Orientation 2025-26.pdf"
click at [104, 559] on div "rdw-editor" at bounding box center [384, 551] width 646 height 16
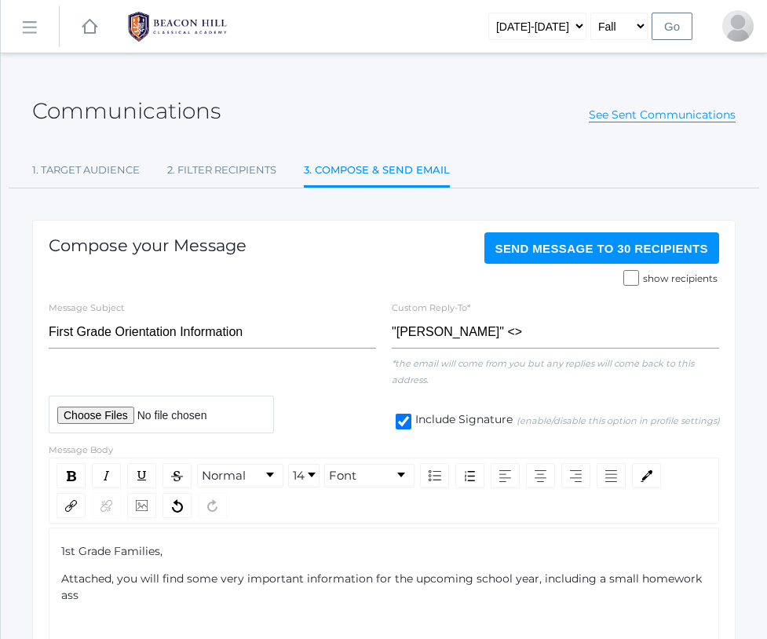
click at [104, 562] on div "1st Grade Families, Attached, you will find some very important information for…" at bounding box center [384, 573] width 646 height 60
click at [87, 595] on div "Attached, you will find some very important information for the upcoming school…" at bounding box center [384, 586] width 646 height 33
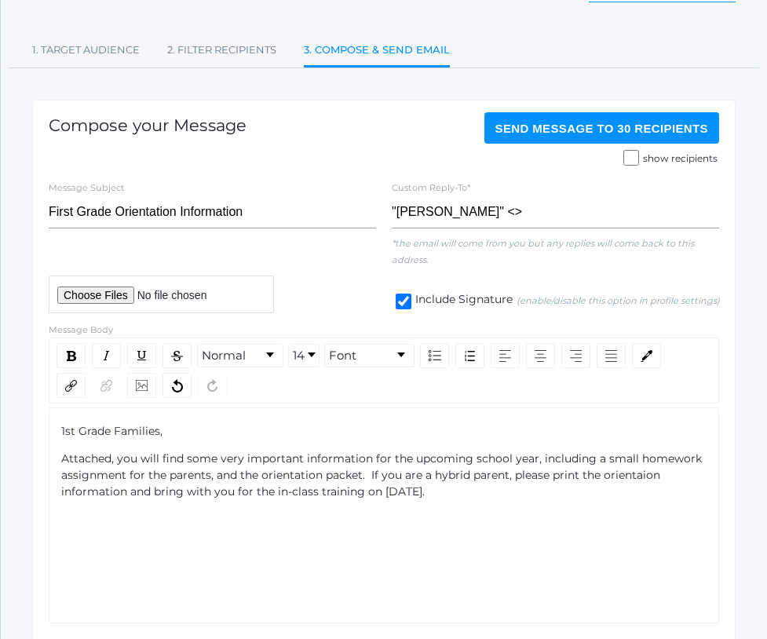
scroll to position [145, 0]
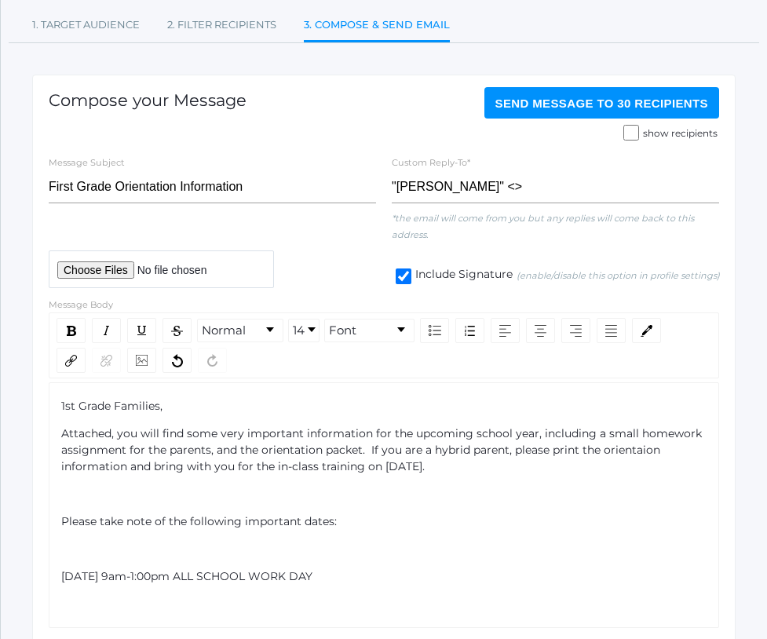
click at [67, 555] on div "rdw-editor" at bounding box center [384, 549] width 646 height 16
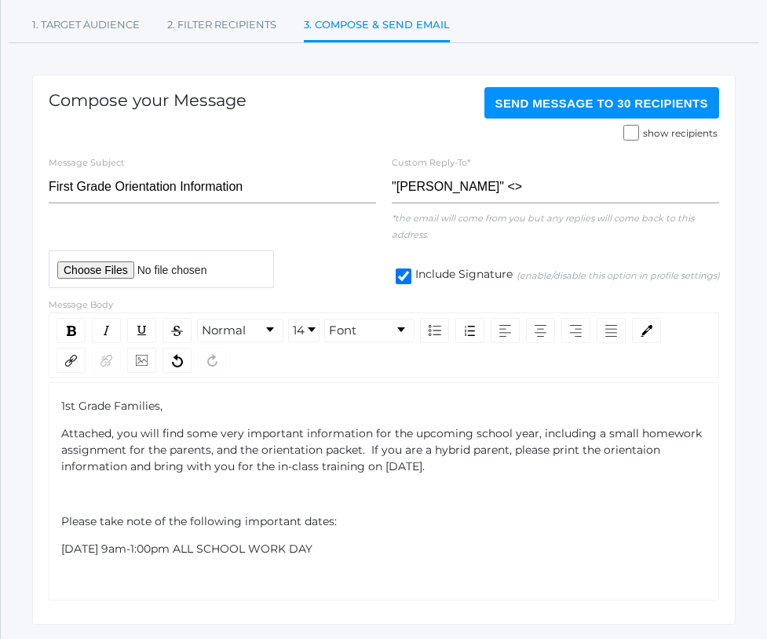
click at [400, 546] on div "[DATE] 9am-1:00pm ALL SCHOOL WORK DAY" at bounding box center [384, 549] width 646 height 16
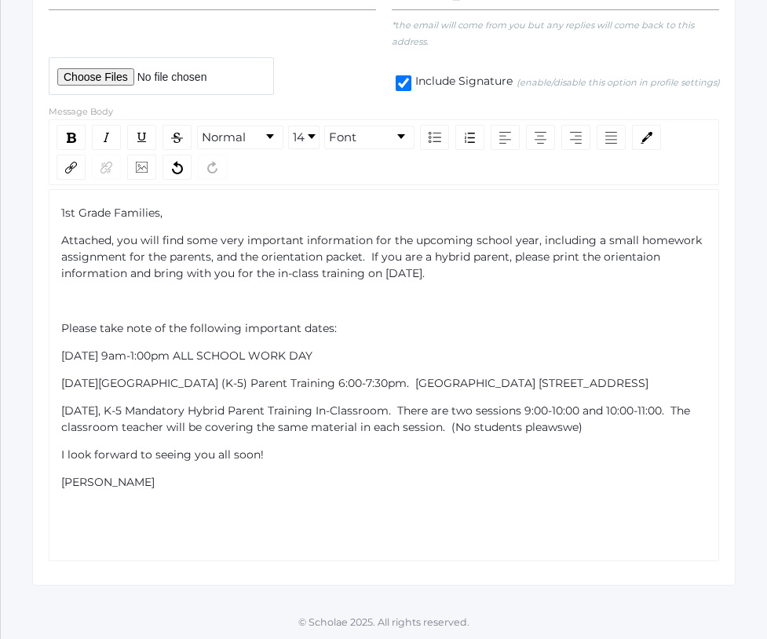
scroll to position [324, 0]
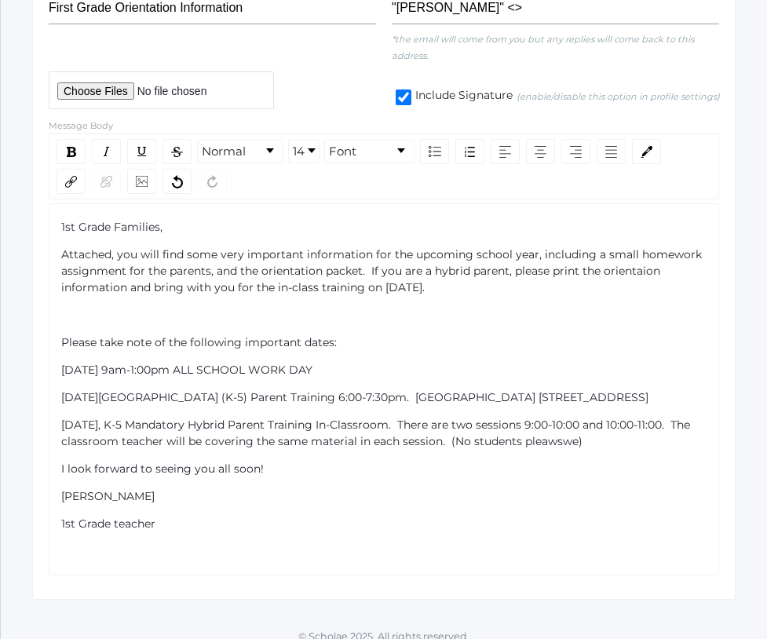
click at [631, 448] on span "[DATE], K-5 Mandatory Hybrid Parent Training In-Classroom. There are two sessio…" at bounding box center [377, 432] width 632 height 31
click at [647, 450] on div "[DATE], K-5 Mandatory Hybrid Parent Training In-Classroom. There are two sessio…" at bounding box center [384, 433] width 646 height 33
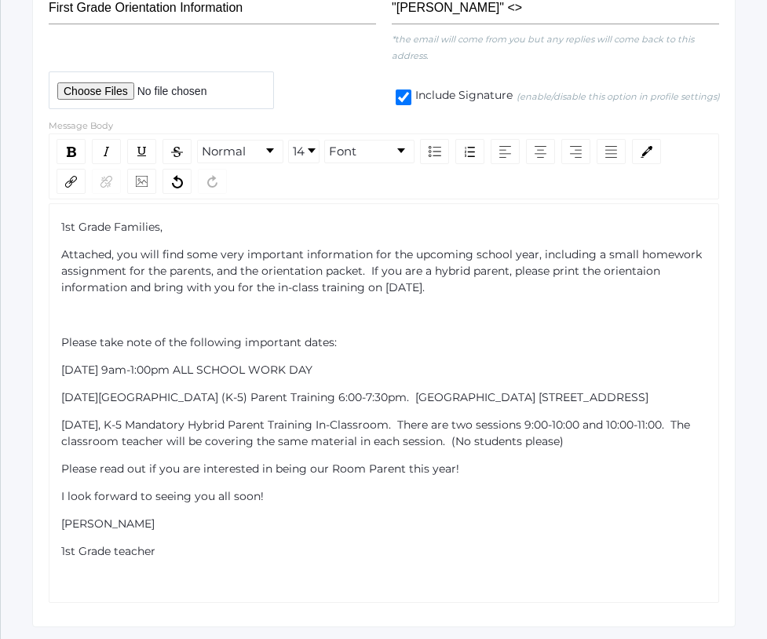
click at [643, 269] on span "Attached, you will find some very important information for the upcoming school…" at bounding box center [382, 270] width 643 height 47
click at [124, 326] on div "1st Grade Families, Attached, you will find some very important information for…" at bounding box center [384, 403] width 646 height 368
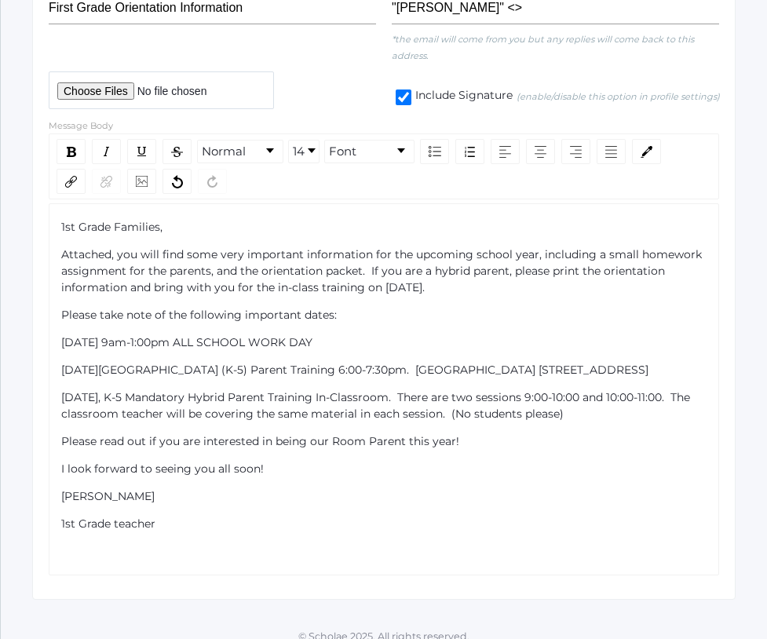
drag, startPoint x: 372, startPoint y: 271, endPoint x: 626, endPoint y: 282, distance: 254.5
click at [626, 282] on div "Attached, you will find some very important information for the upcoming school…" at bounding box center [384, 270] width 646 height 49
click at [71, 151] on img "rdw-inline-control" at bounding box center [71, 152] width 9 height 10
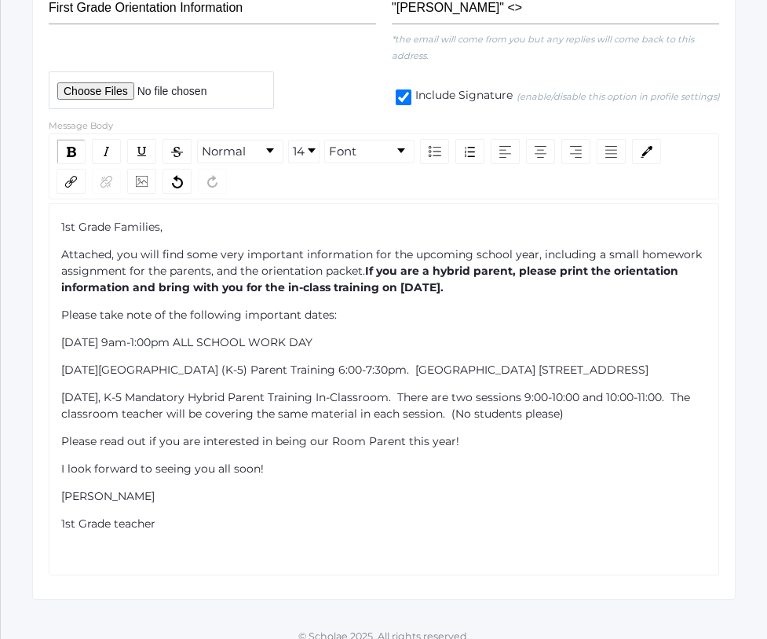
click at [493, 322] on div "Please take note of the following important dates:" at bounding box center [384, 315] width 646 height 16
drag, startPoint x: 56, startPoint y: 308, endPoint x: 133, endPoint y: 307, distance: 76.1
click at [133, 307] on div "1st Grade Families, Attached, you will find some very important information for…" at bounding box center [384, 389] width 670 height 372
drag, startPoint x: 61, startPoint y: 312, endPoint x: 315, endPoint y: 319, distance: 254.3
click at [315, 319] on span "Please take note of the following important dates:" at bounding box center [198, 315] width 275 height 14
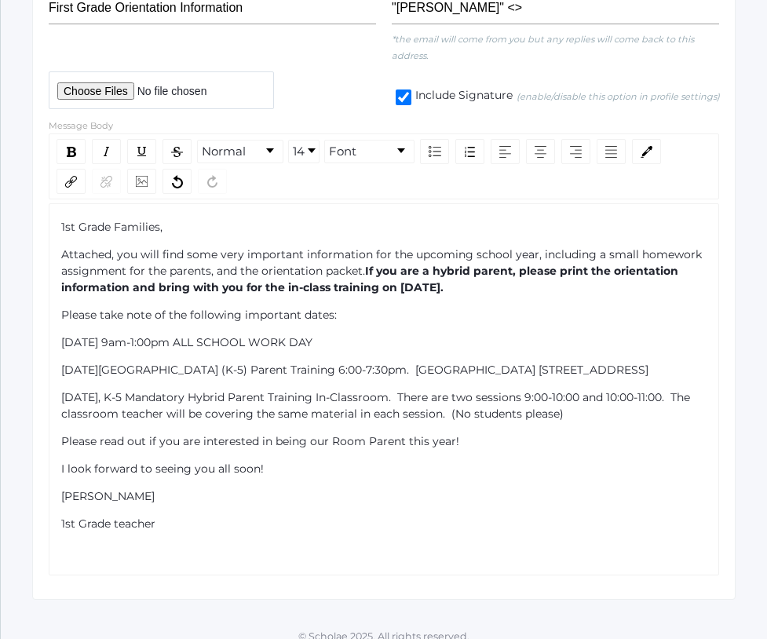
click at [319, 319] on span "Please take note of the following important dates:" at bounding box center [198, 315] width 275 height 14
drag, startPoint x: 55, startPoint y: 312, endPoint x: 91, endPoint y: 312, distance: 36.1
click at [91, 312] on div "1st Grade Families, Attached, you will find some very important information for…" at bounding box center [384, 389] width 670 height 372
drag, startPoint x: 63, startPoint y: 312, endPoint x: 190, endPoint y: 302, distance: 127.5
drag, startPoint x: 61, startPoint y: 313, endPoint x: 251, endPoint y: 303, distance: 190.2
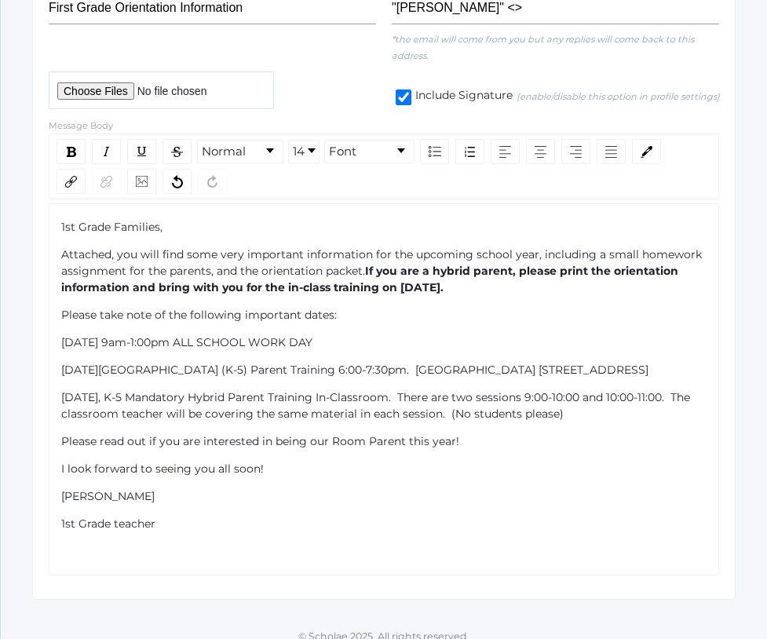
click at [251, 303] on div "1st Grade Families, Attached, you will find some very important information for…" at bounding box center [384, 389] width 646 height 341
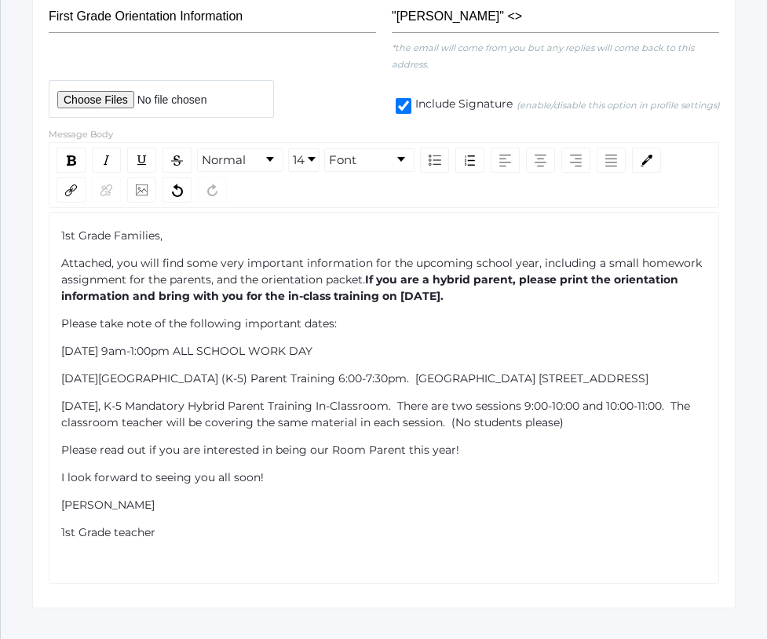
scroll to position [315, 0]
drag, startPoint x: 64, startPoint y: 325, endPoint x: 218, endPoint y: 330, distance: 153.9
click at [65, 158] on div "rdw-inline-control" at bounding box center [70, 160] width 29 height 25
click at [405, 351] on div "[DATE] 9am-1:00pm ALL SCHOOL WORK DAY" at bounding box center [384, 351] width 646 height 16
click at [125, 457] on span "Please read out if you are interested in being our Room Parent this year!" at bounding box center [260, 450] width 398 height 14
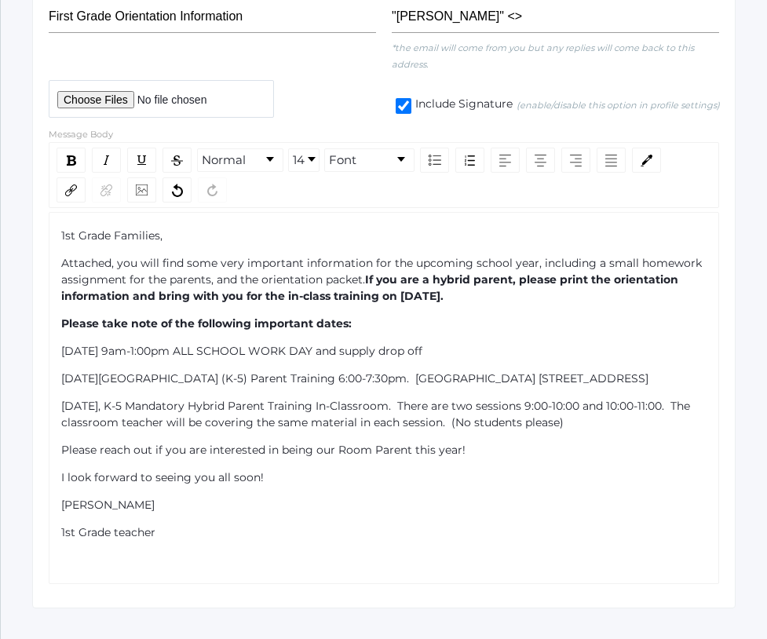
drag, startPoint x: 125, startPoint y: 465, endPoint x: 383, endPoint y: 495, distance: 260.0
click at [383, 486] on div "I look forward to seeing you all soon!" at bounding box center [384, 477] width 646 height 16
click at [200, 541] on div "1st Grade teacher" at bounding box center [384, 532] width 646 height 16
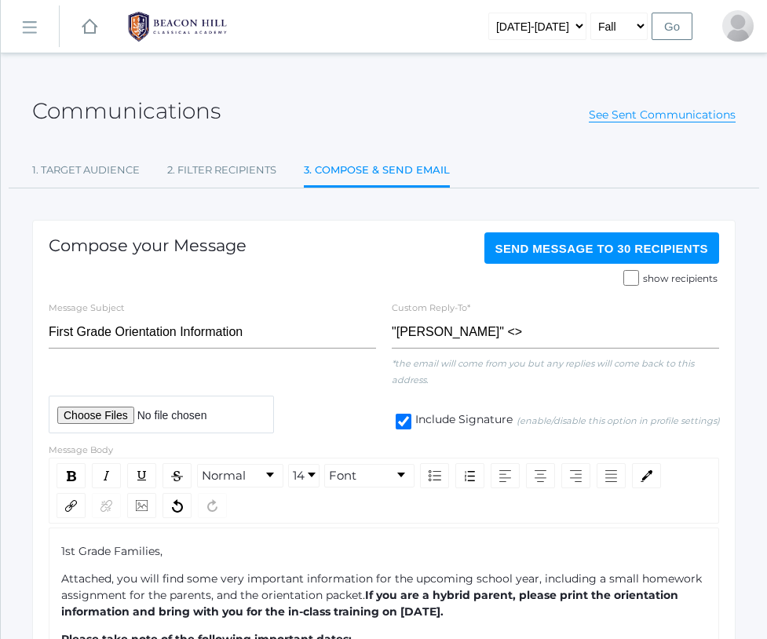
scroll to position [0, 0]
click at [608, 242] on span "Send Message to 30 recipients" at bounding box center [601, 248] width 213 height 13
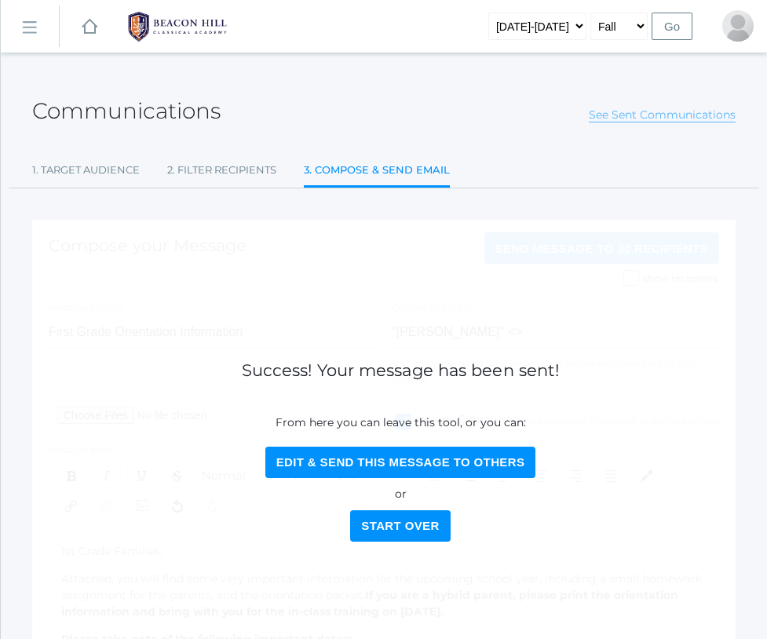
click at [688, 122] on link "See Sent Communications" at bounding box center [662, 115] width 147 height 15
